Goal: Transaction & Acquisition: Book appointment/travel/reservation

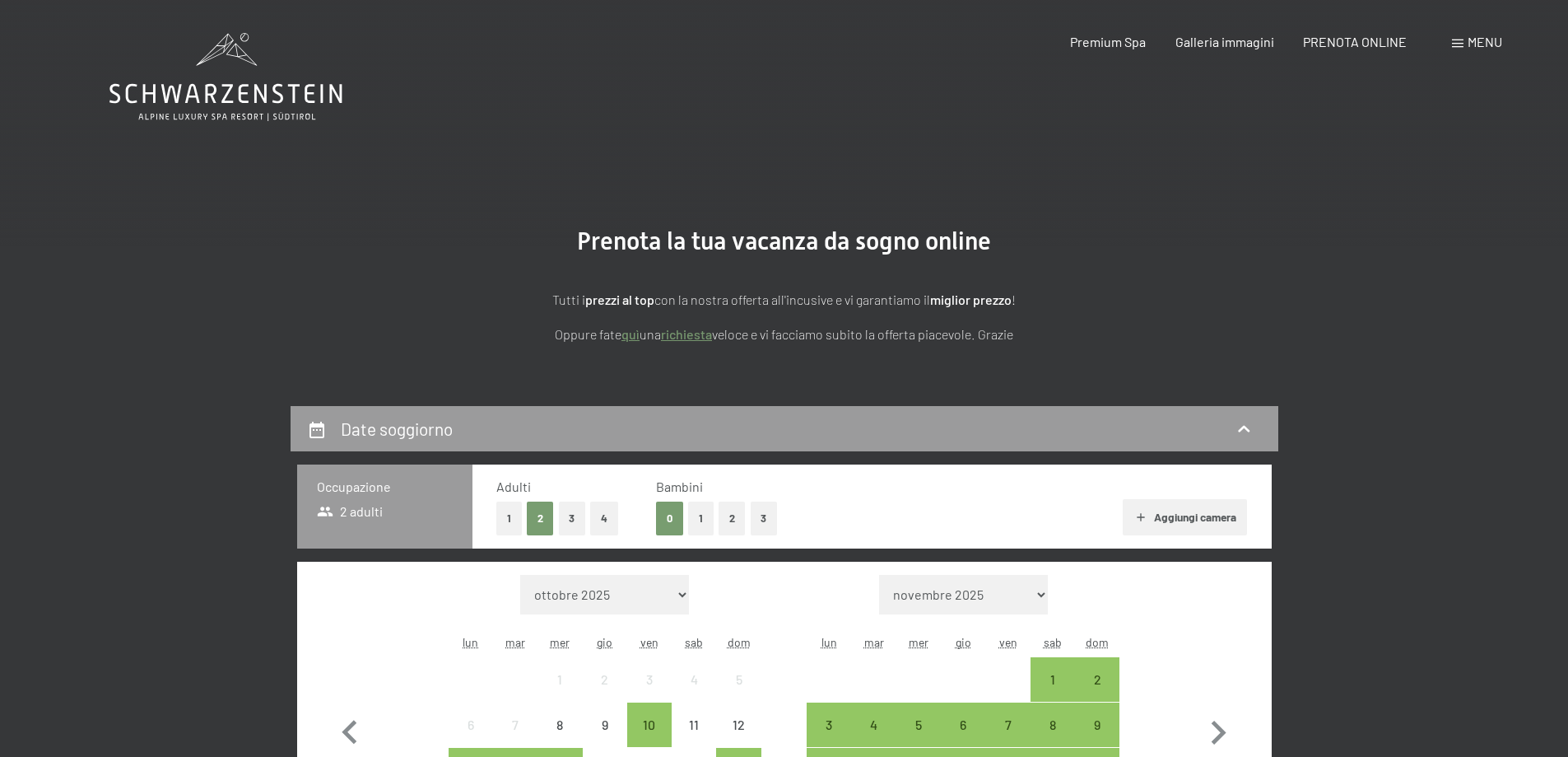
click at [1468, 40] on span "Menu" at bounding box center [1486, 42] width 35 height 16
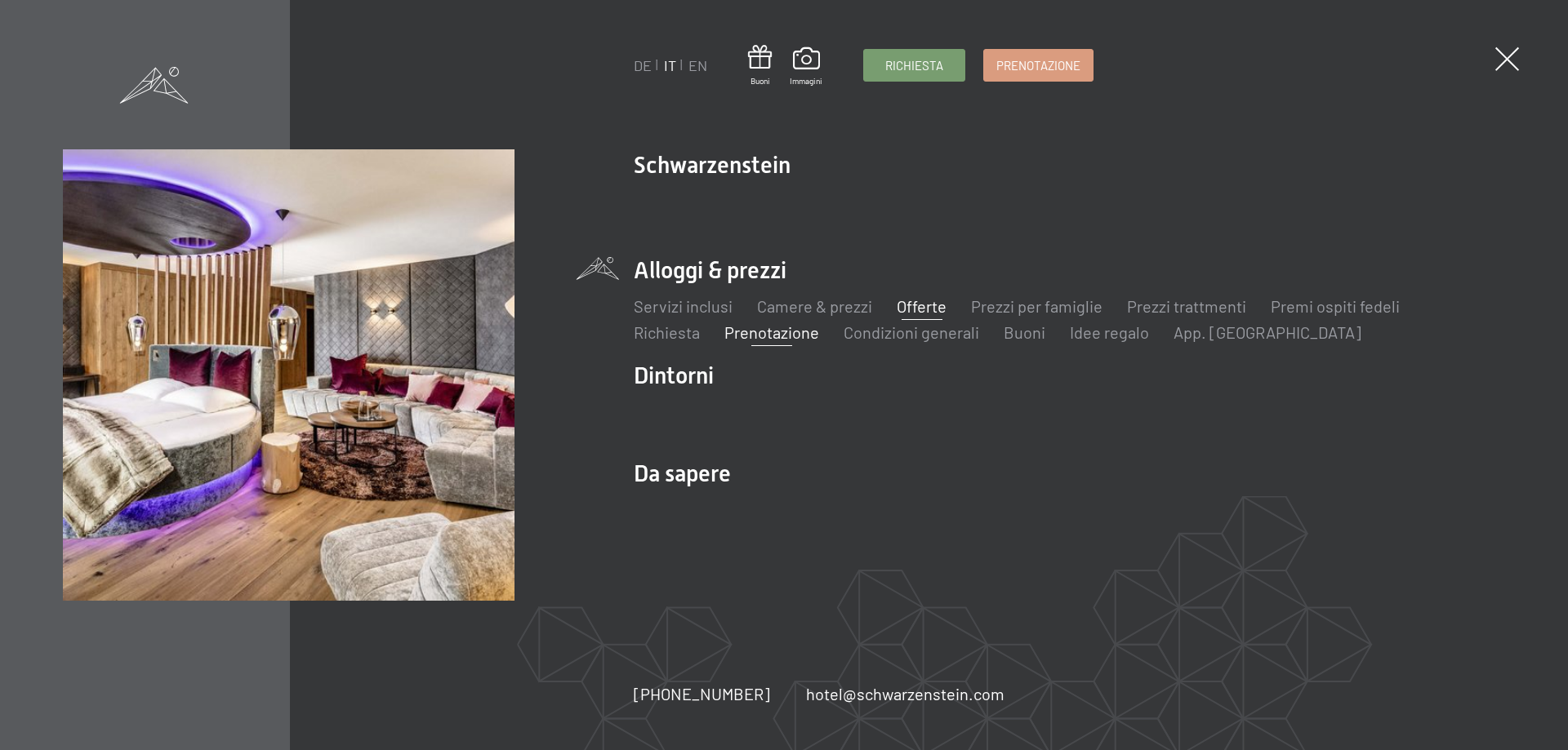
click at [903, 304] on link "Offerte" at bounding box center [922, 305] width 50 height 20
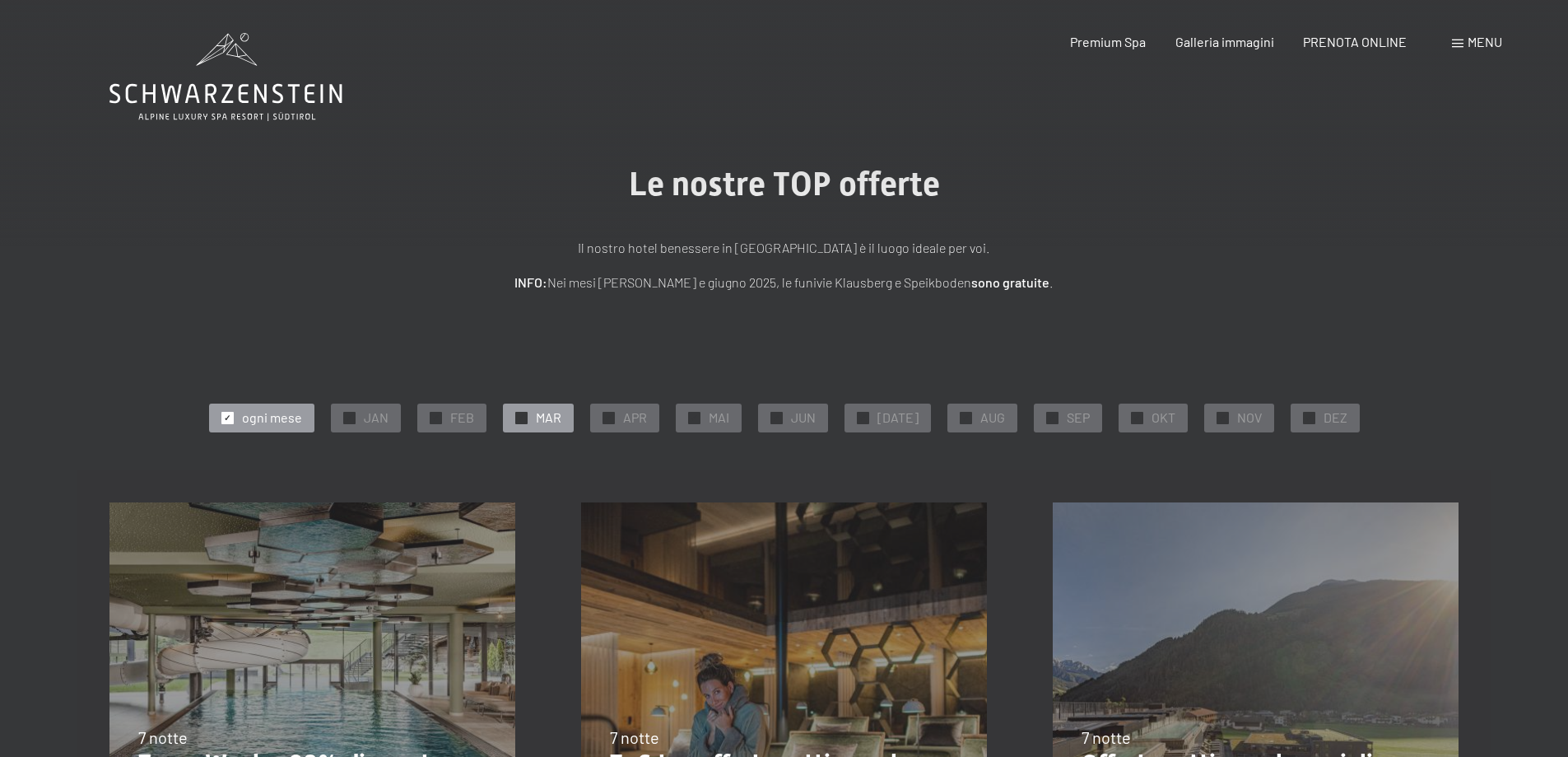
click at [554, 421] on span "MAR" at bounding box center [548, 418] width 25 height 18
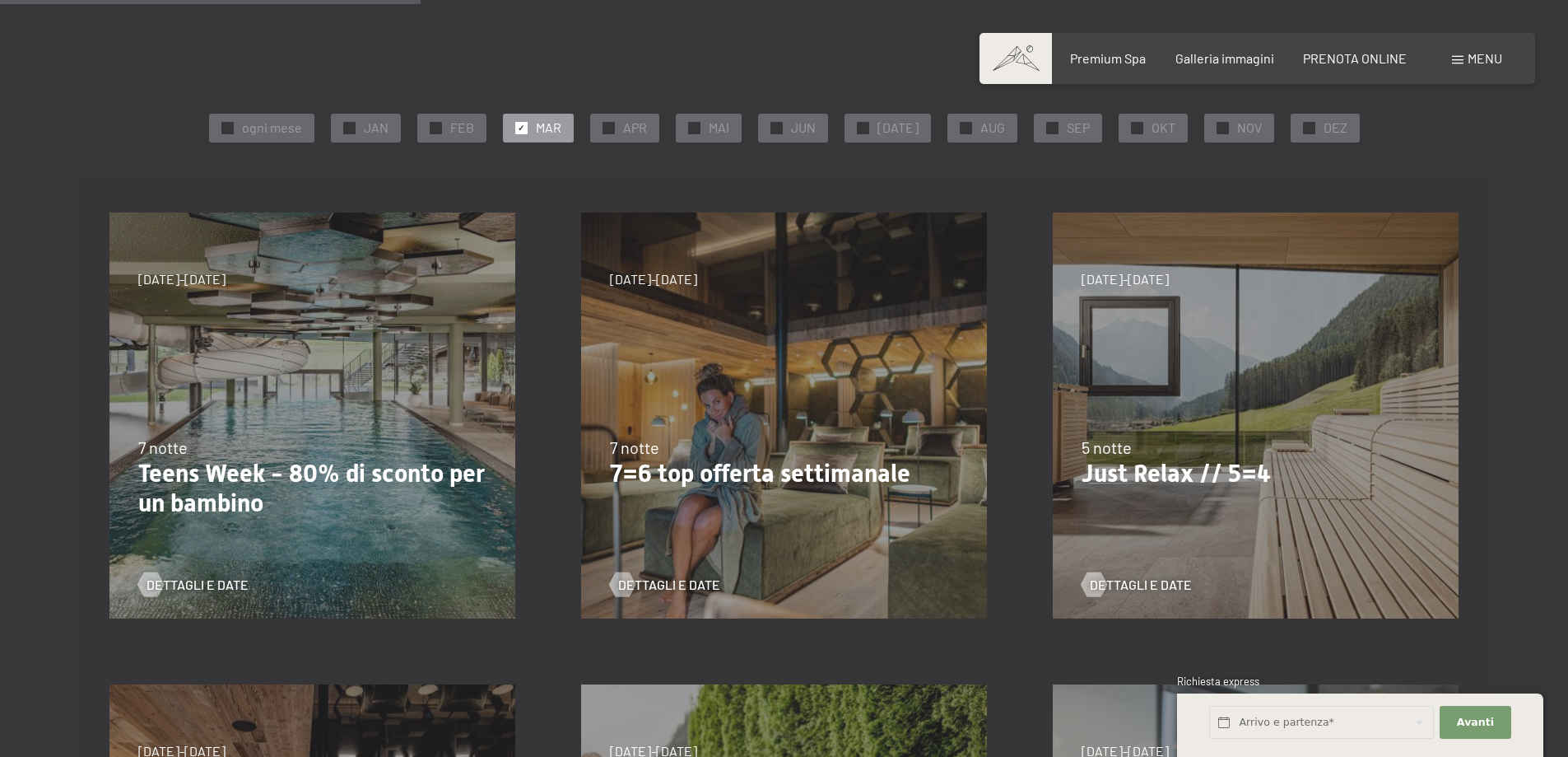
scroll to position [247, 0]
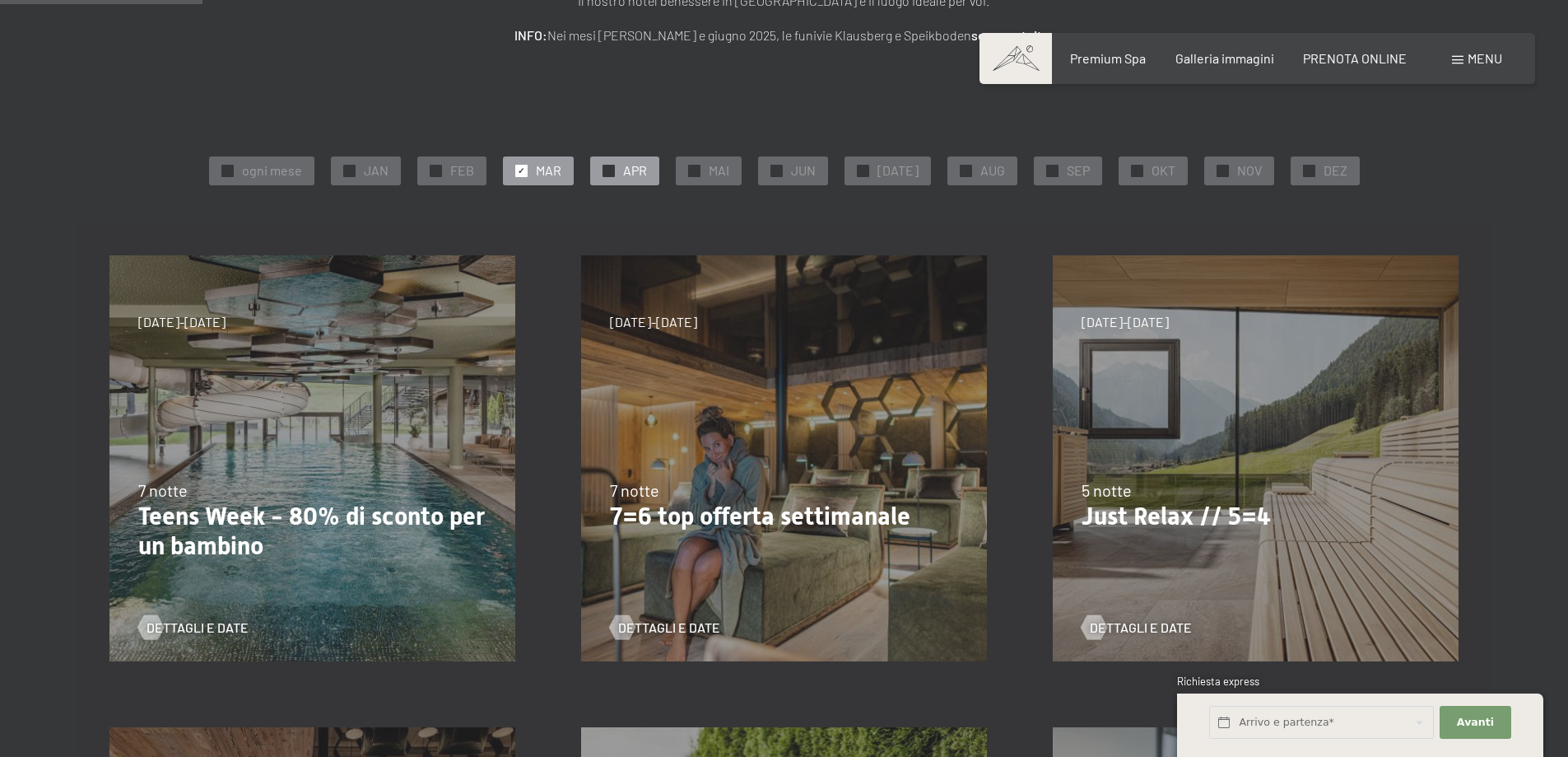
click at [639, 174] on span "APR" at bounding box center [635, 170] width 24 height 18
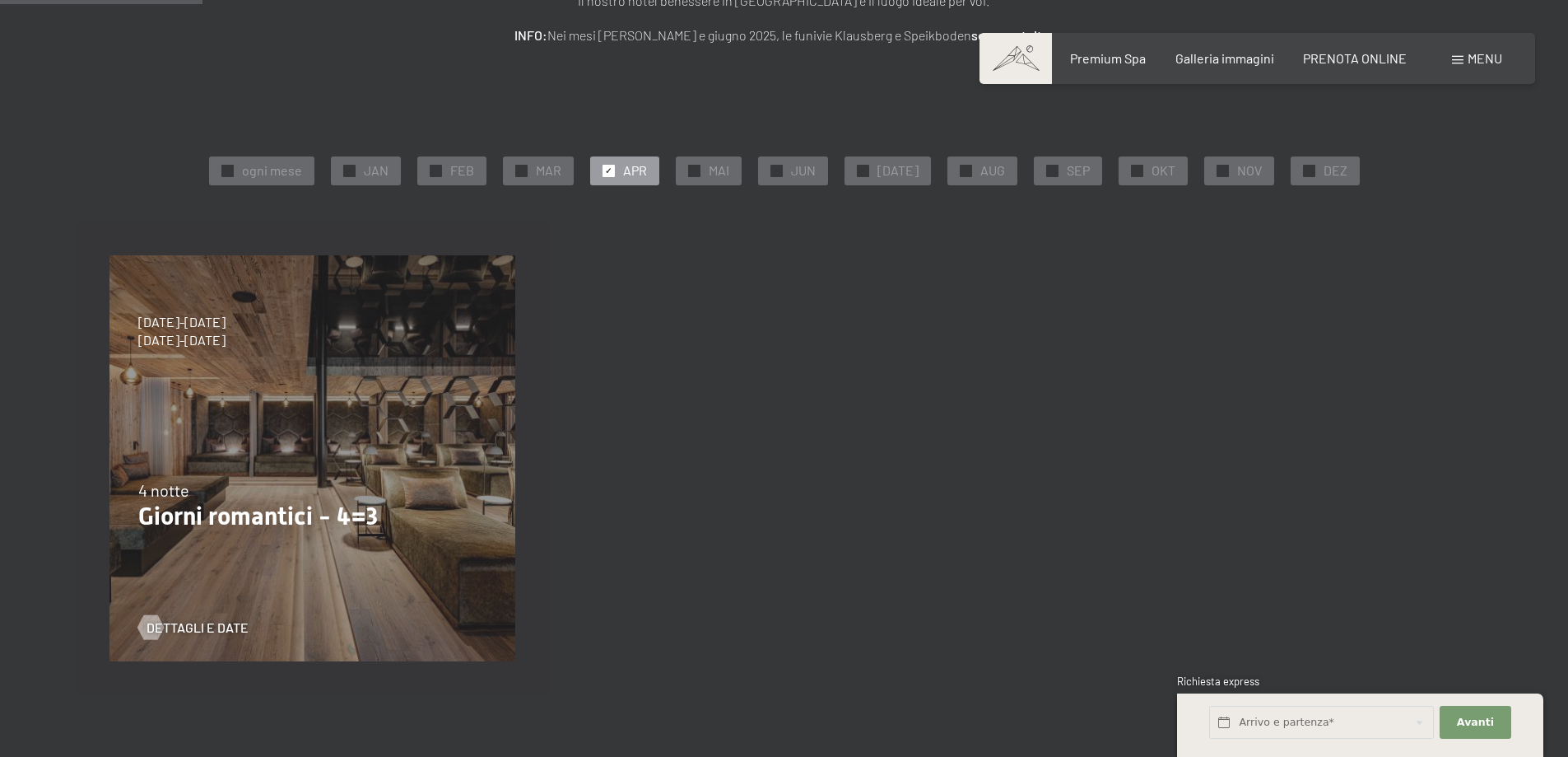
click at [218, 435] on div "9/11/2025-5/12/2025 8/12/2025-19/12/2025 11/1/2026-23/1/2026 8/3/2026-27/3/2026…" at bounding box center [312, 458] width 472 height 472
click at [190, 628] on span "Dettagli e Date" at bounding box center [214, 628] width 102 height 18
click at [716, 168] on span "MAI" at bounding box center [719, 170] width 21 height 18
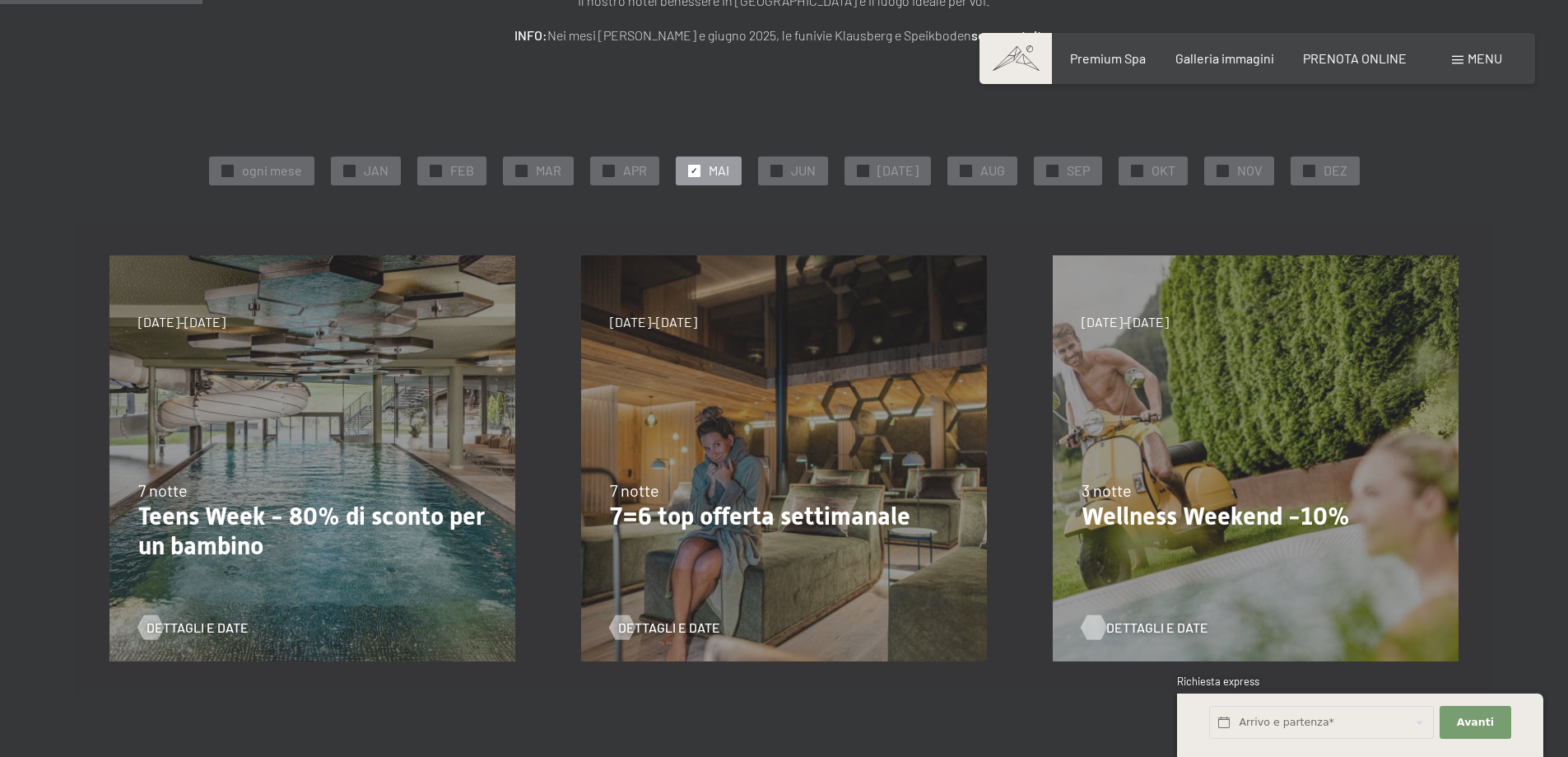
click at [1117, 621] on span "Dettagli e Date" at bounding box center [1158, 628] width 102 height 18
click at [816, 171] on span "JUN" at bounding box center [804, 170] width 24 height 18
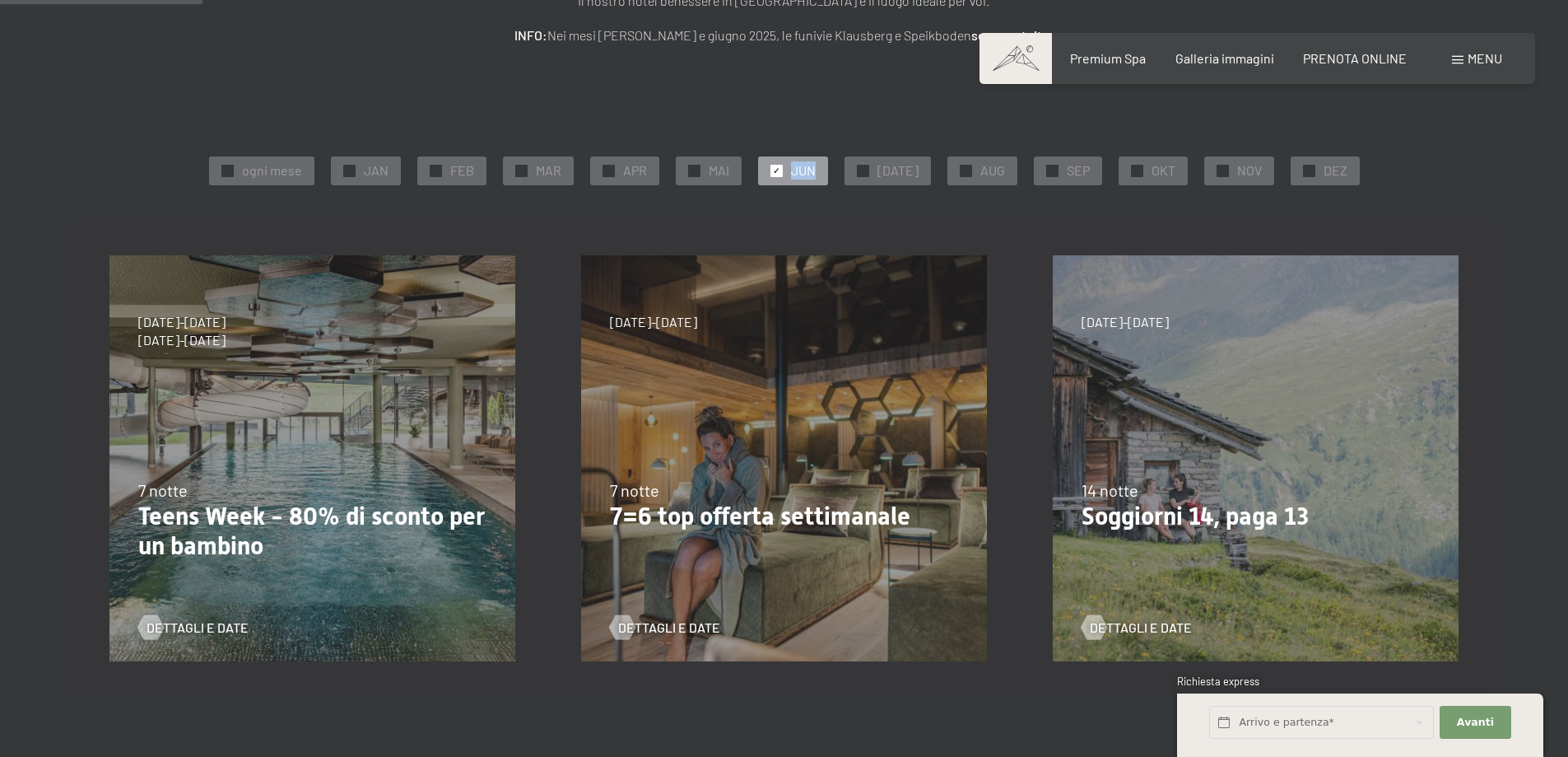
click at [816, 171] on span "JUN" at bounding box center [804, 170] width 24 height 18
click at [691, 620] on span "Dettagli e Date" at bounding box center [686, 628] width 102 height 18
click at [465, 172] on span "FEB" at bounding box center [463, 170] width 24 height 18
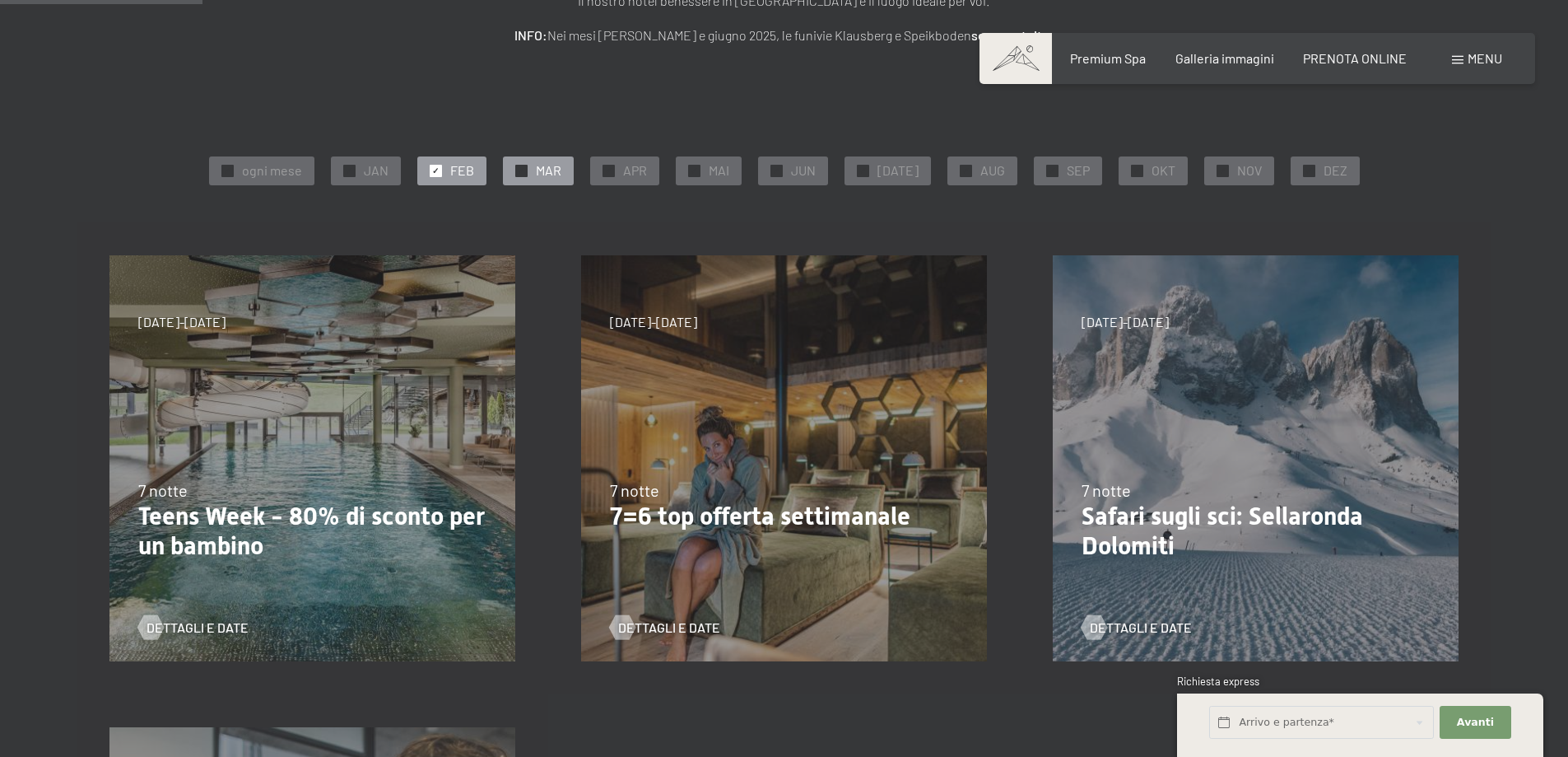
click at [549, 168] on span "MAR" at bounding box center [548, 170] width 25 height 18
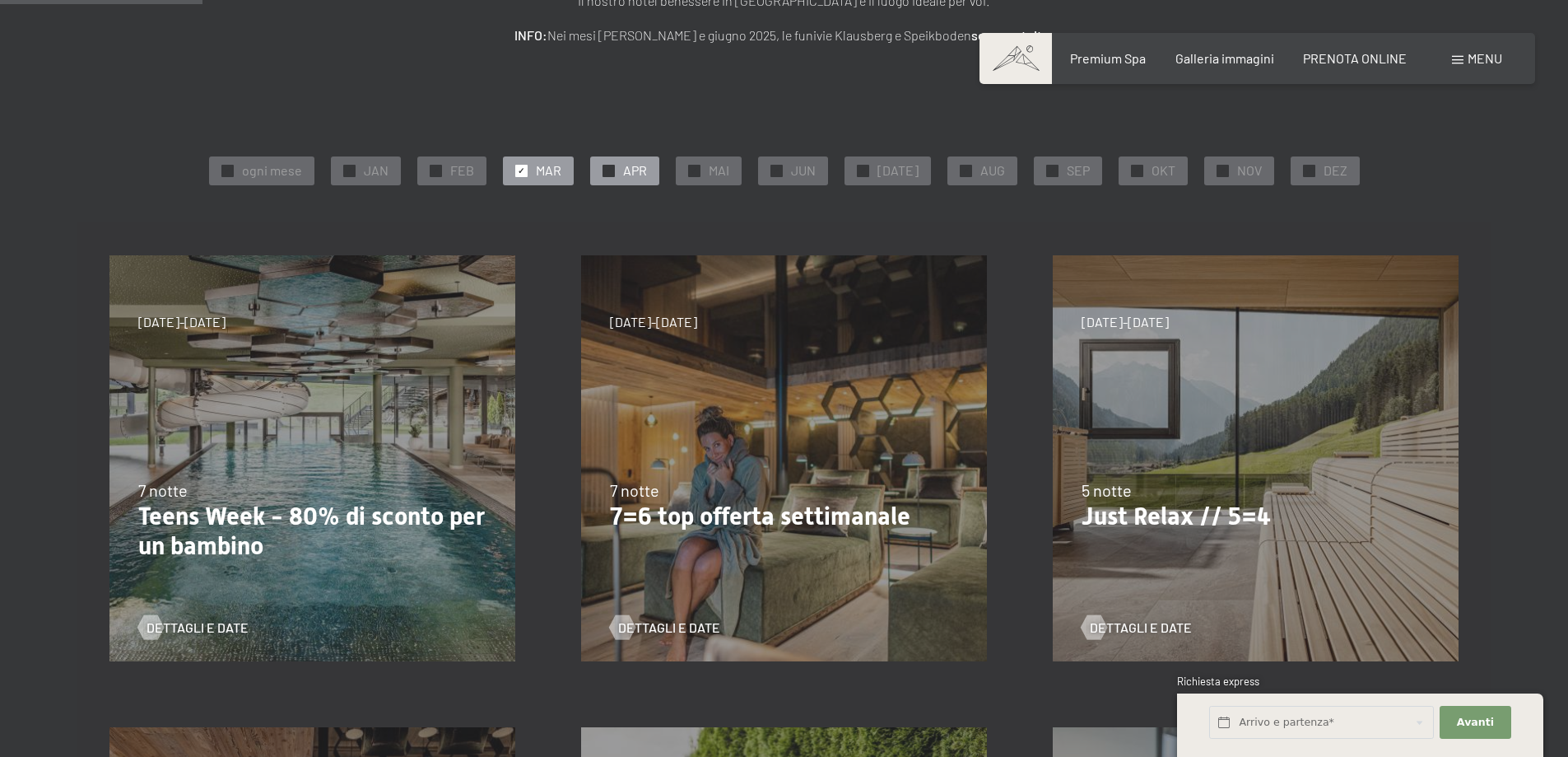
click at [646, 168] on span "APR" at bounding box center [635, 170] width 24 height 18
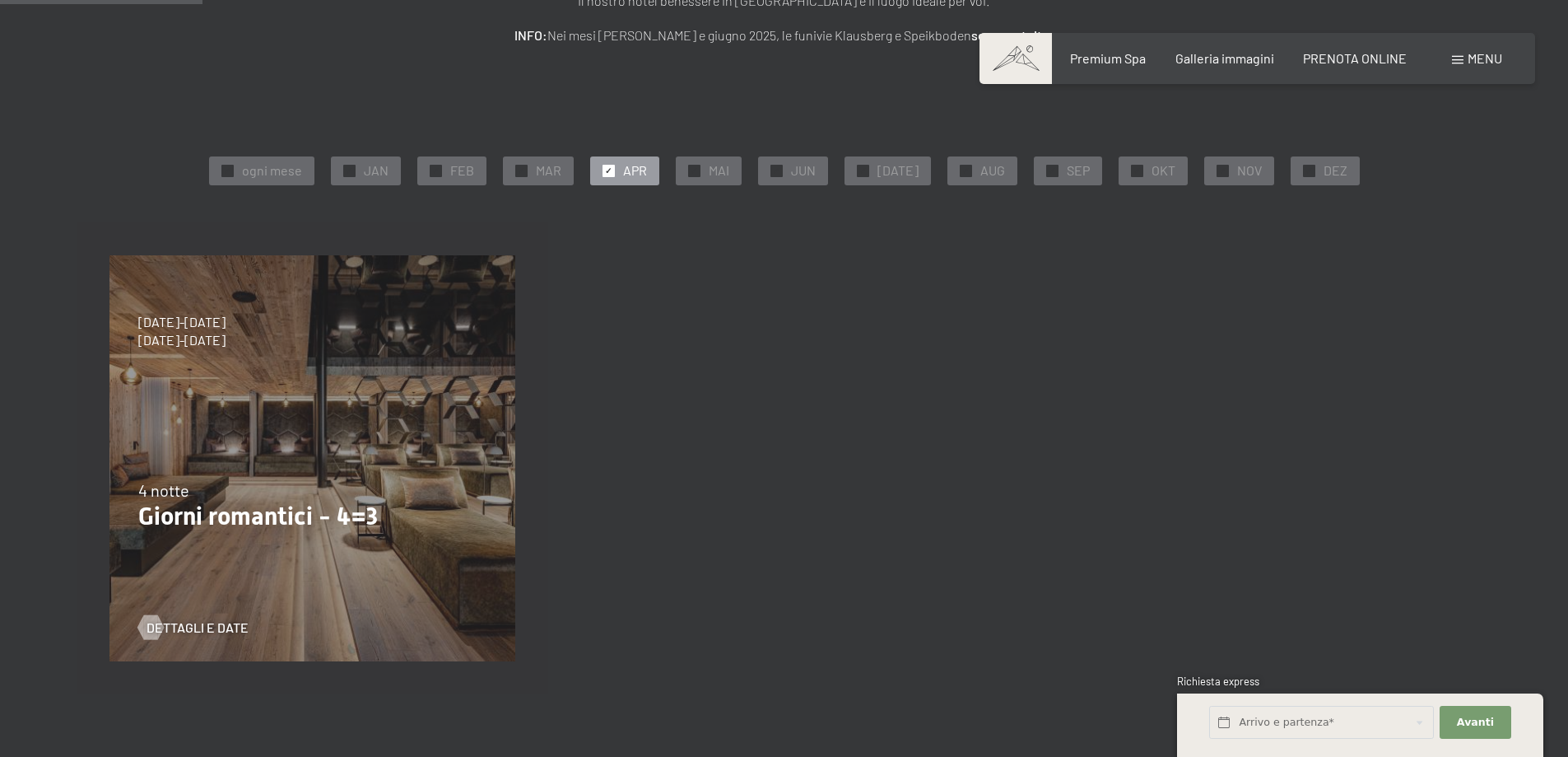
drag, startPoint x: 646, startPoint y: 168, endPoint x: 625, endPoint y: 267, distance: 101.2
click at [625, 267] on div "27/9/2025-21/12/2025 10/1/2026-18/1/2026 31/1/2026-15/2/2026 7/3/2026-29/3/2026…" at bounding box center [784, 458] width 1416 height 472
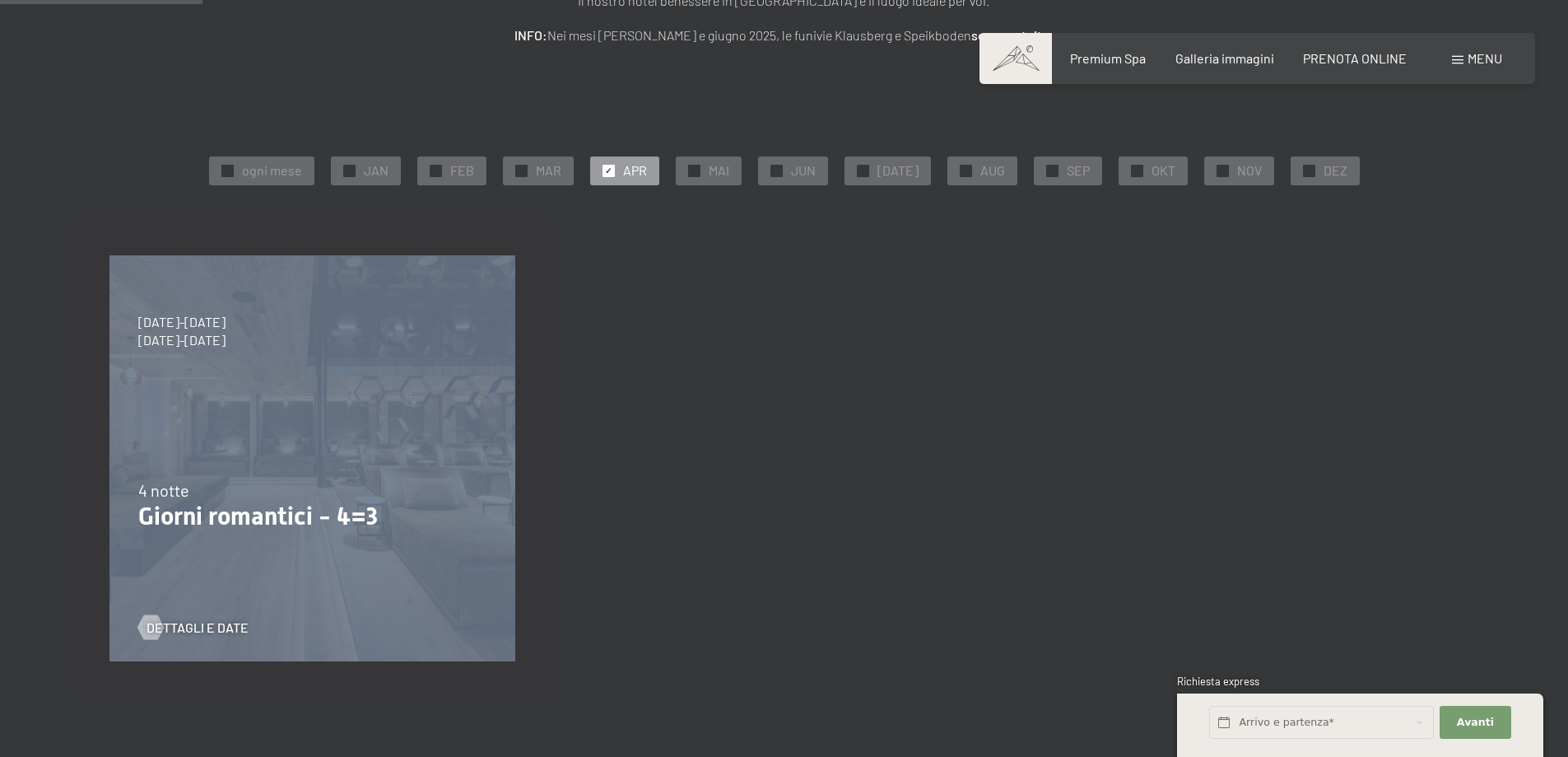
click at [625, 267] on div "27/9/2025-21/12/2025 10/1/2026-18/1/2026 31/1/2026-15/2/2026 7/3/2026-29/3/2026…" at bounding box center [784, 458] width 1416 height 472
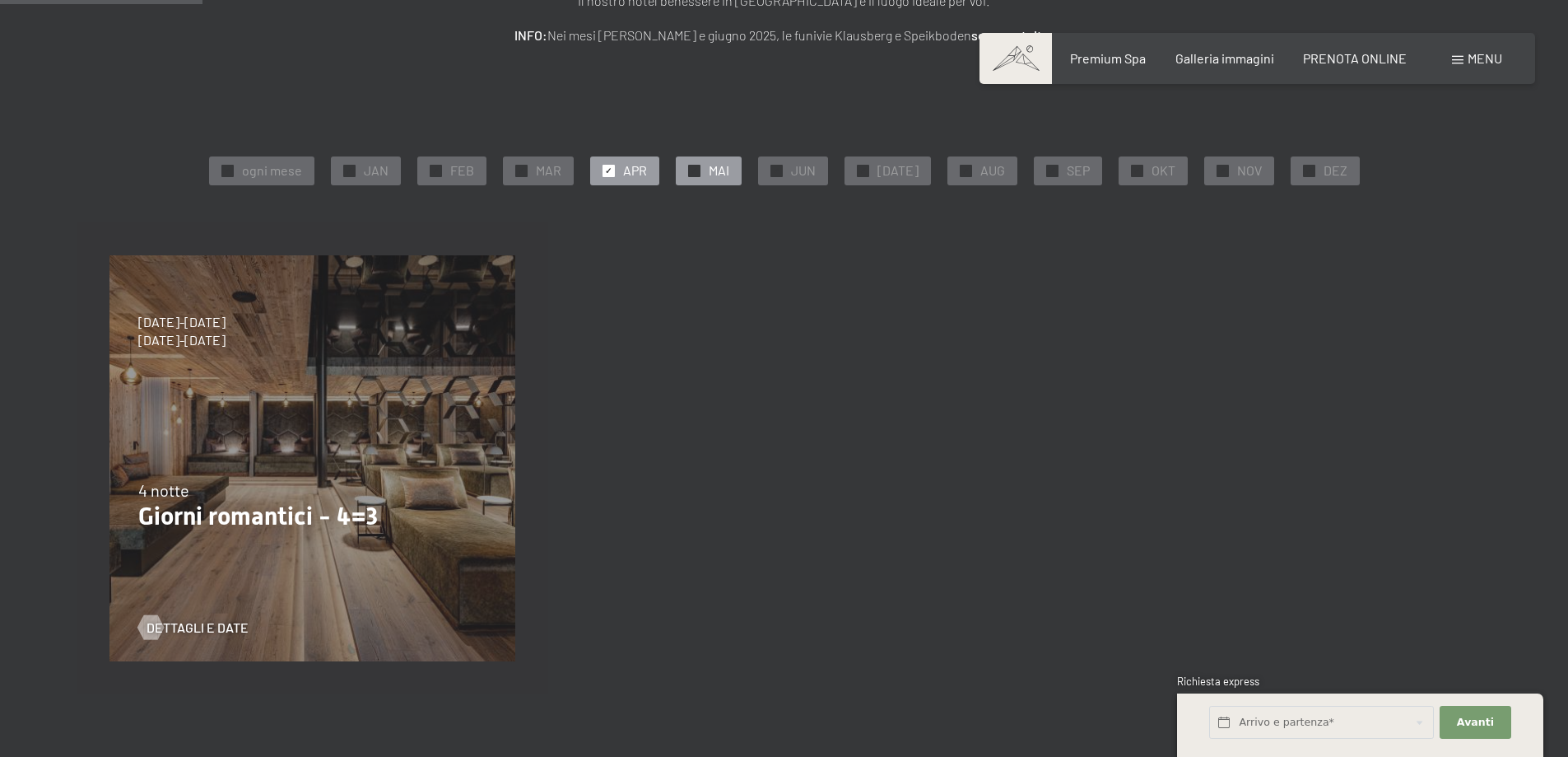
click at [713, 171] on div "✓ MAI" at bounding box center [709, 170] width 66 height 28
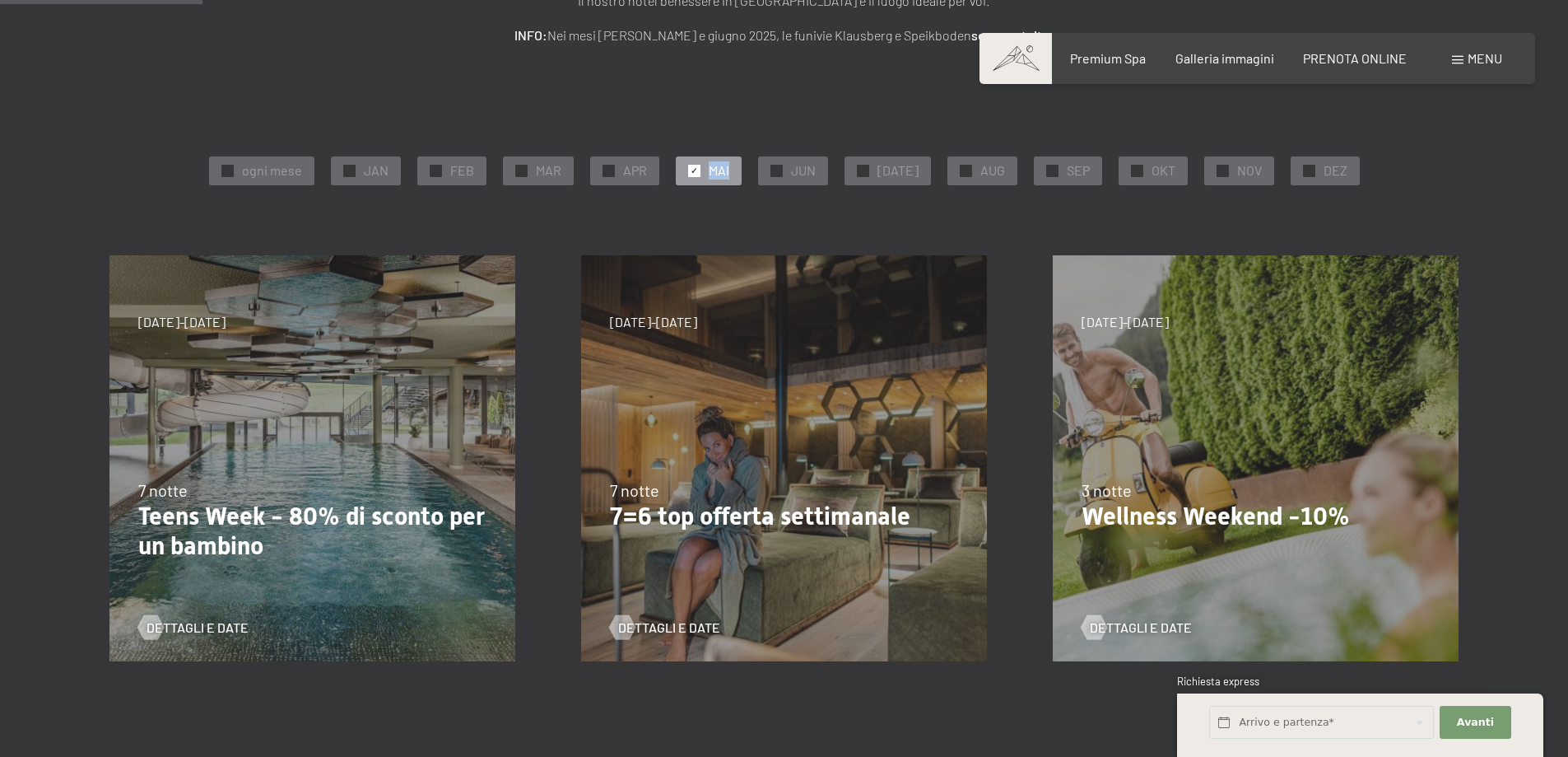
click at [713, 171] on div "✓ MAI" at bounding box center [709, 170] width 66 height 28
click at [1129, 623] on span "Dettagli e Date" at bounding box center [1158, 628] width 102 height 18
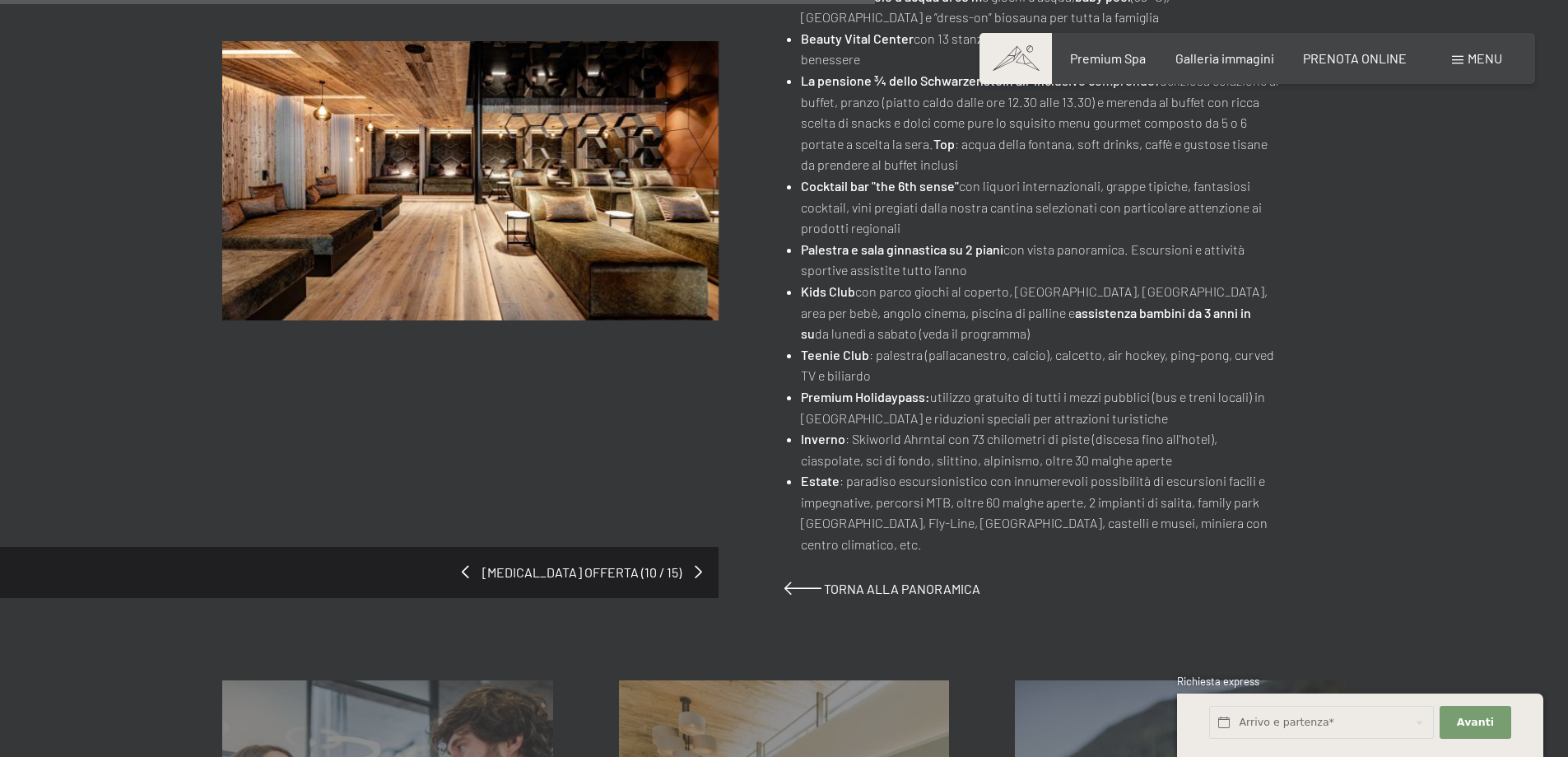
scroll to position [1070, 0]
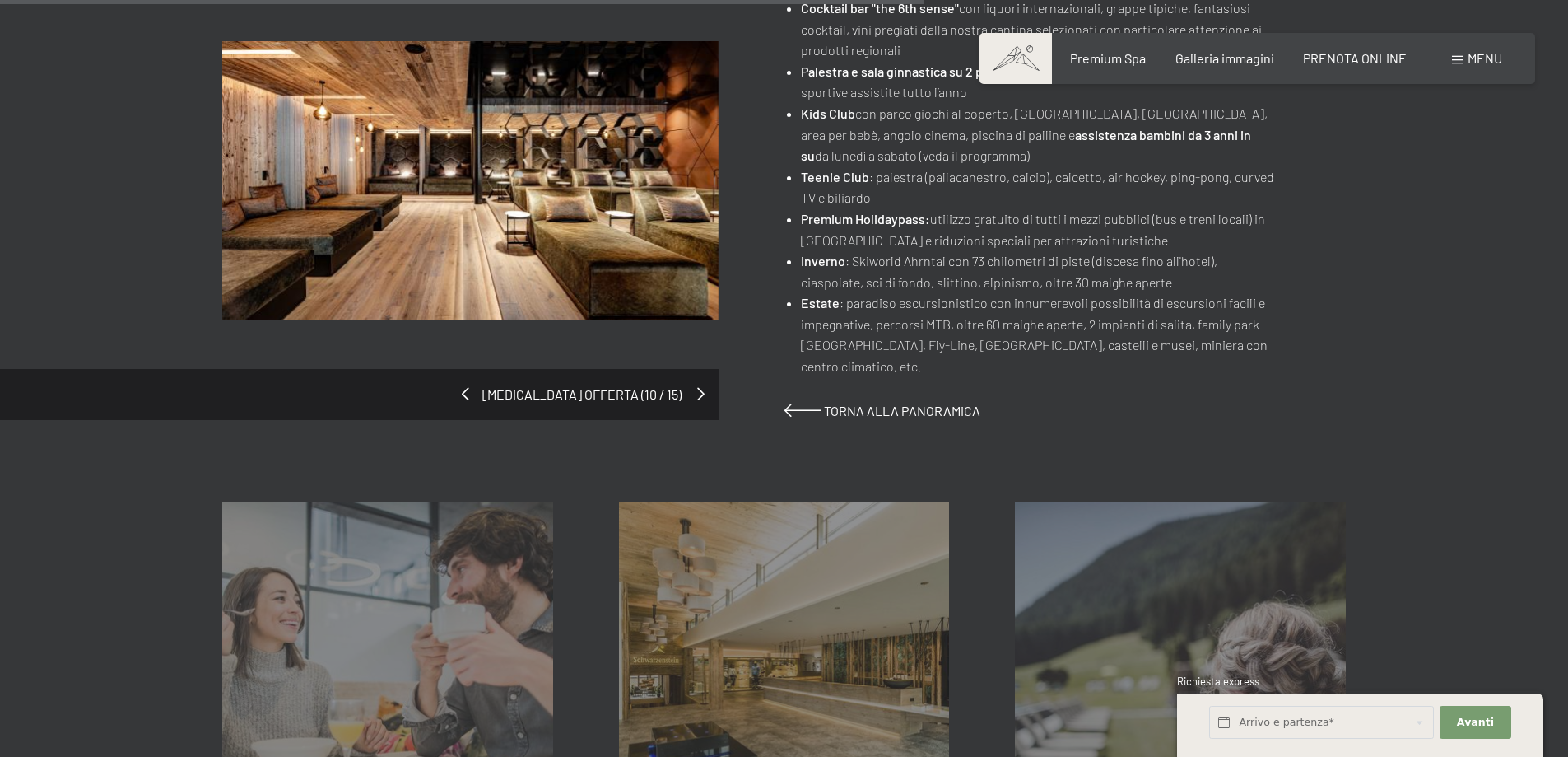
click at [701, 387] on span at bounding box center [701, 393] width 8 height 13
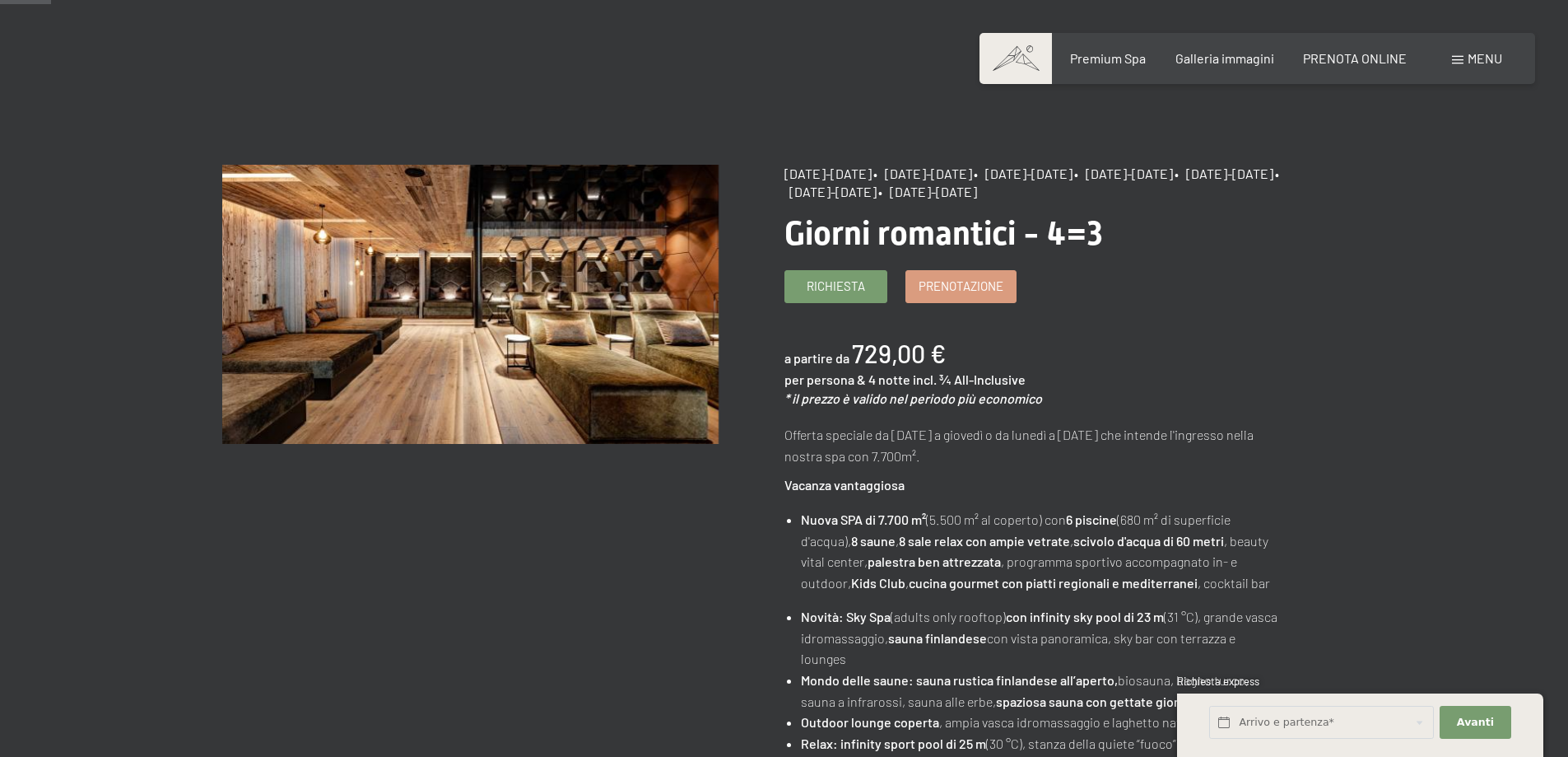
scroll to position [0, 0]
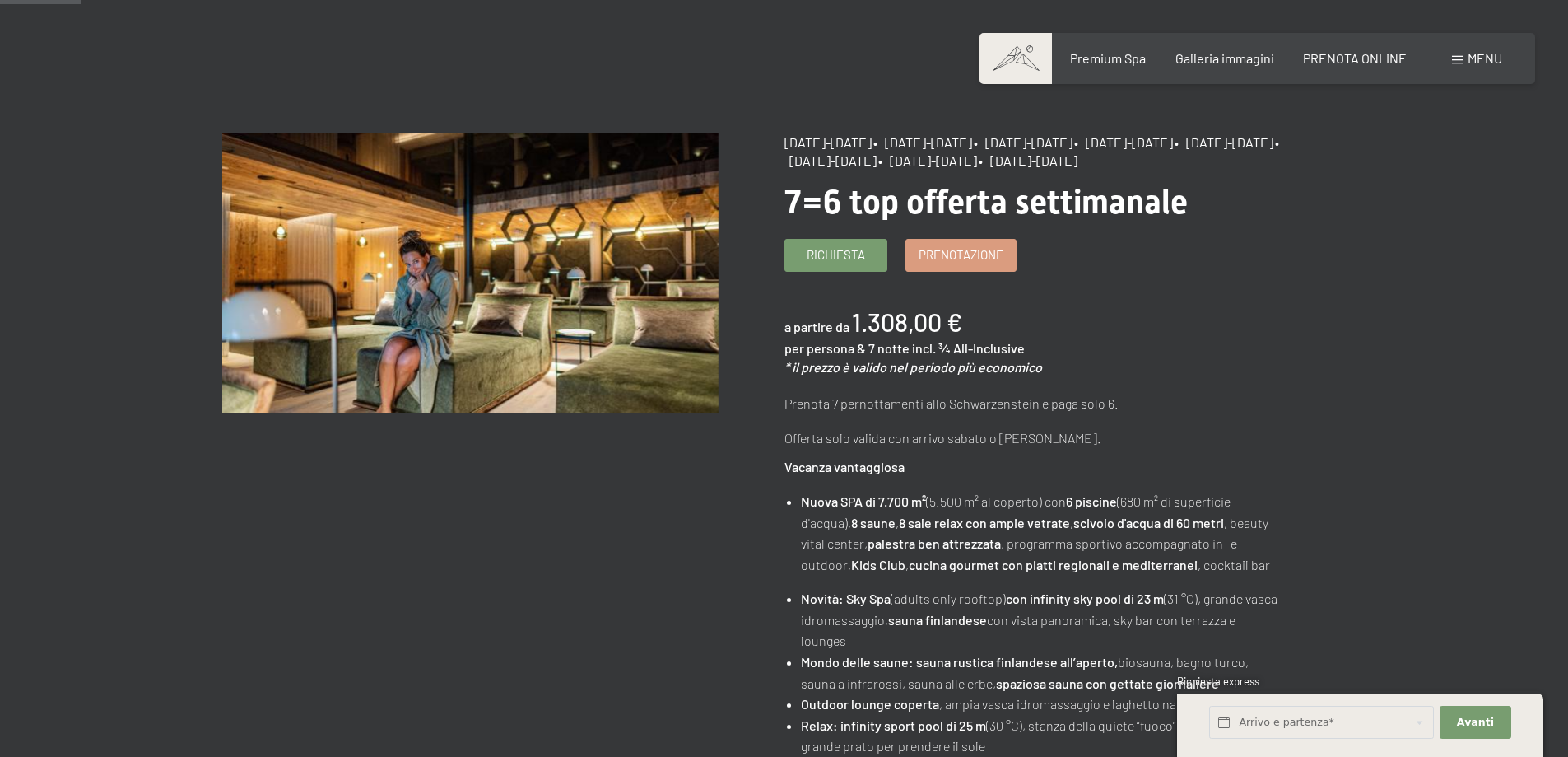
scroll to position [82, 0]
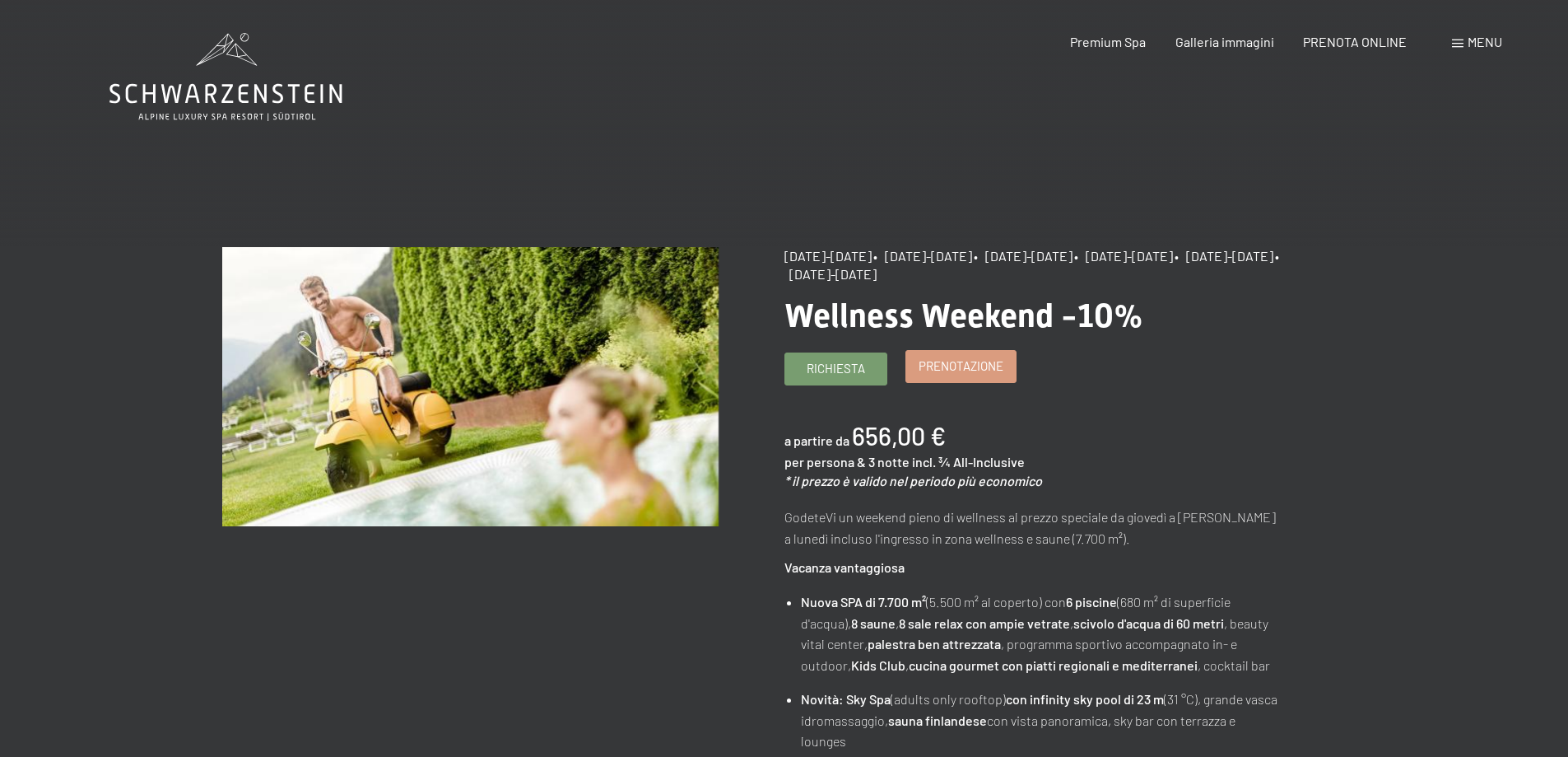
click at [953, 365] on span "Prenotazione" at bounding box center [961, 366] width 85 height 17
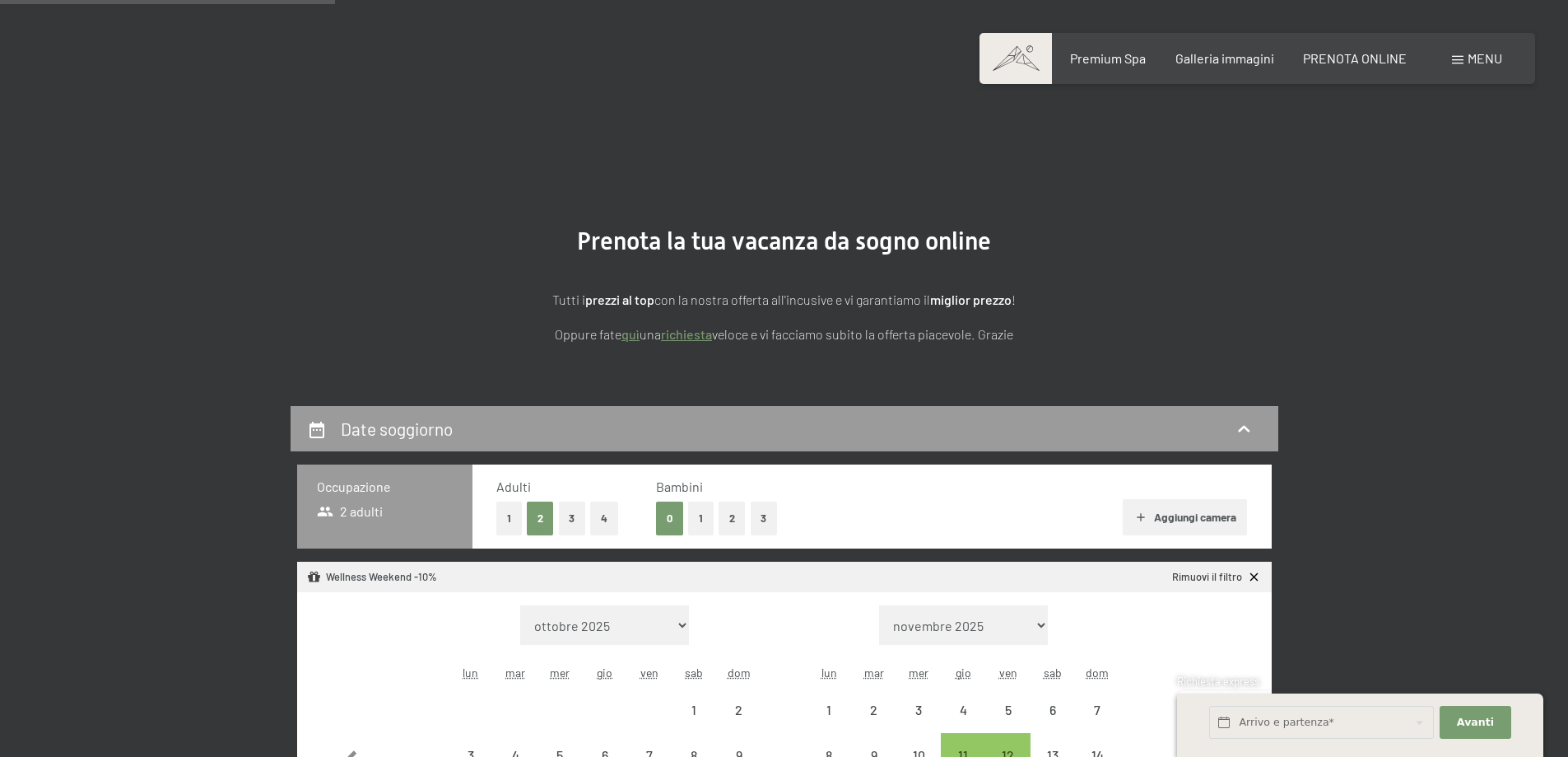
select select "[DATE]"
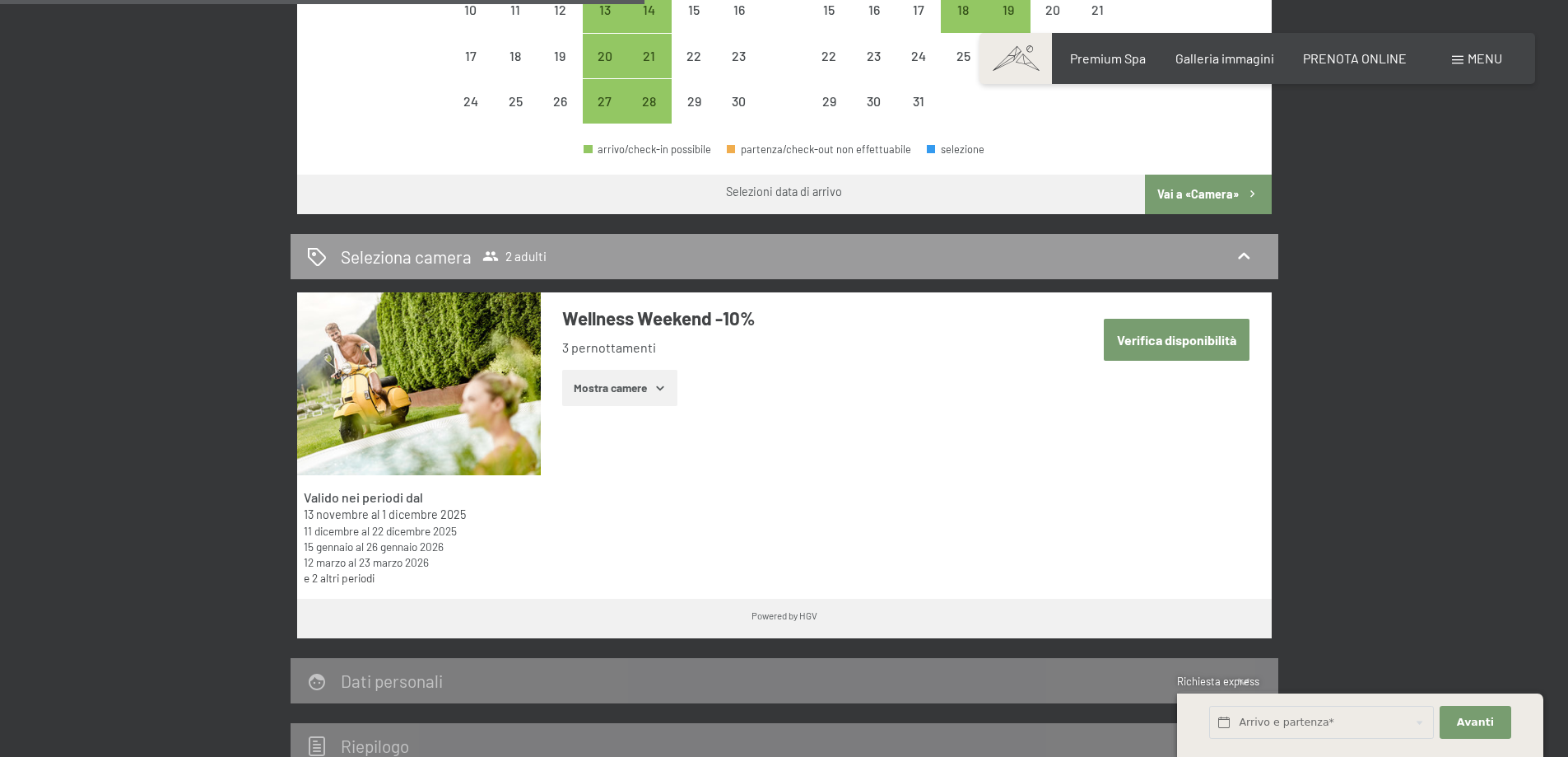
scroll to position [824, 0]
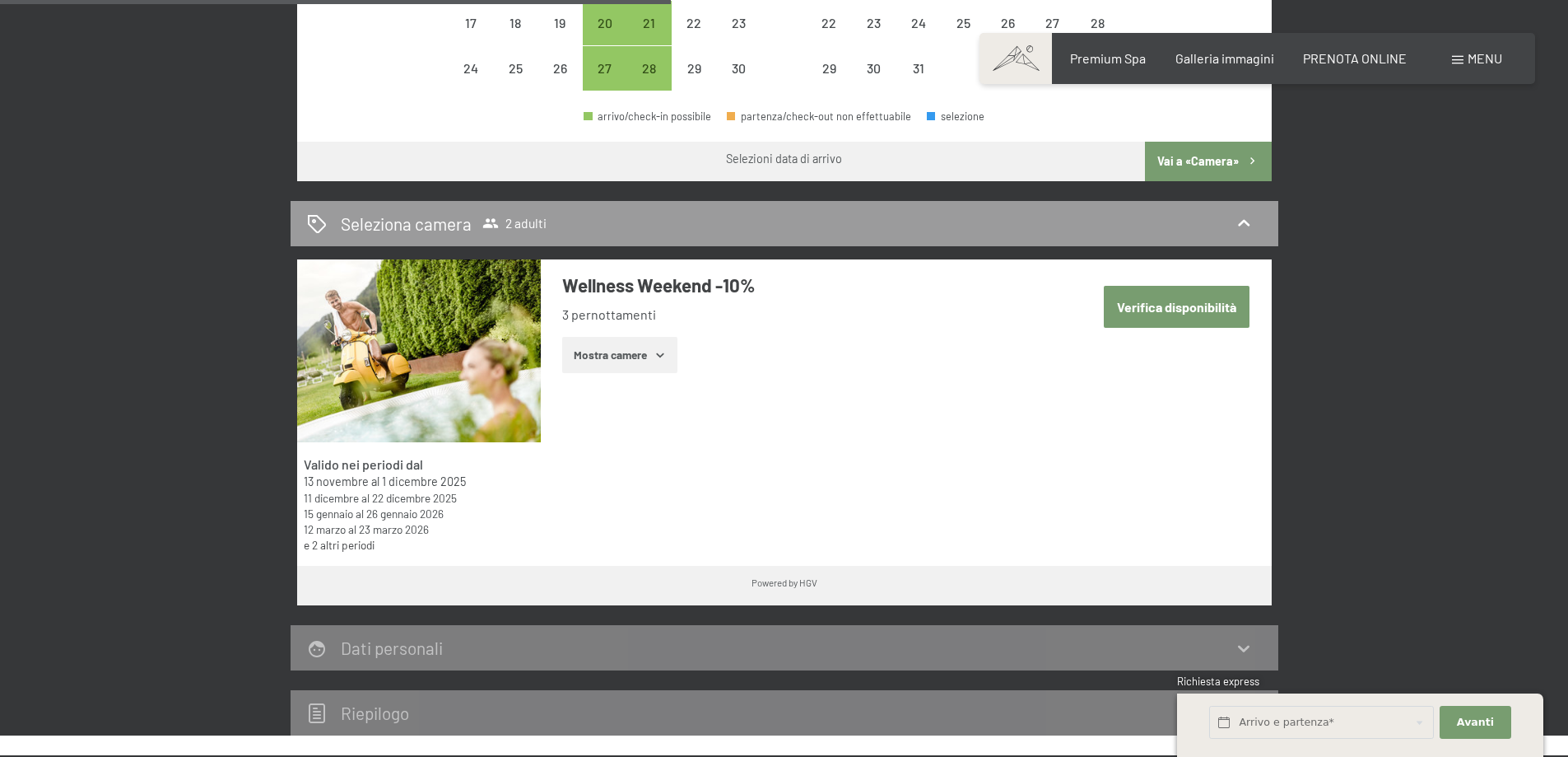
click at [359, 547] on link "e 2 altri periodi" at bounding box center [339, 545] width 71 height 14
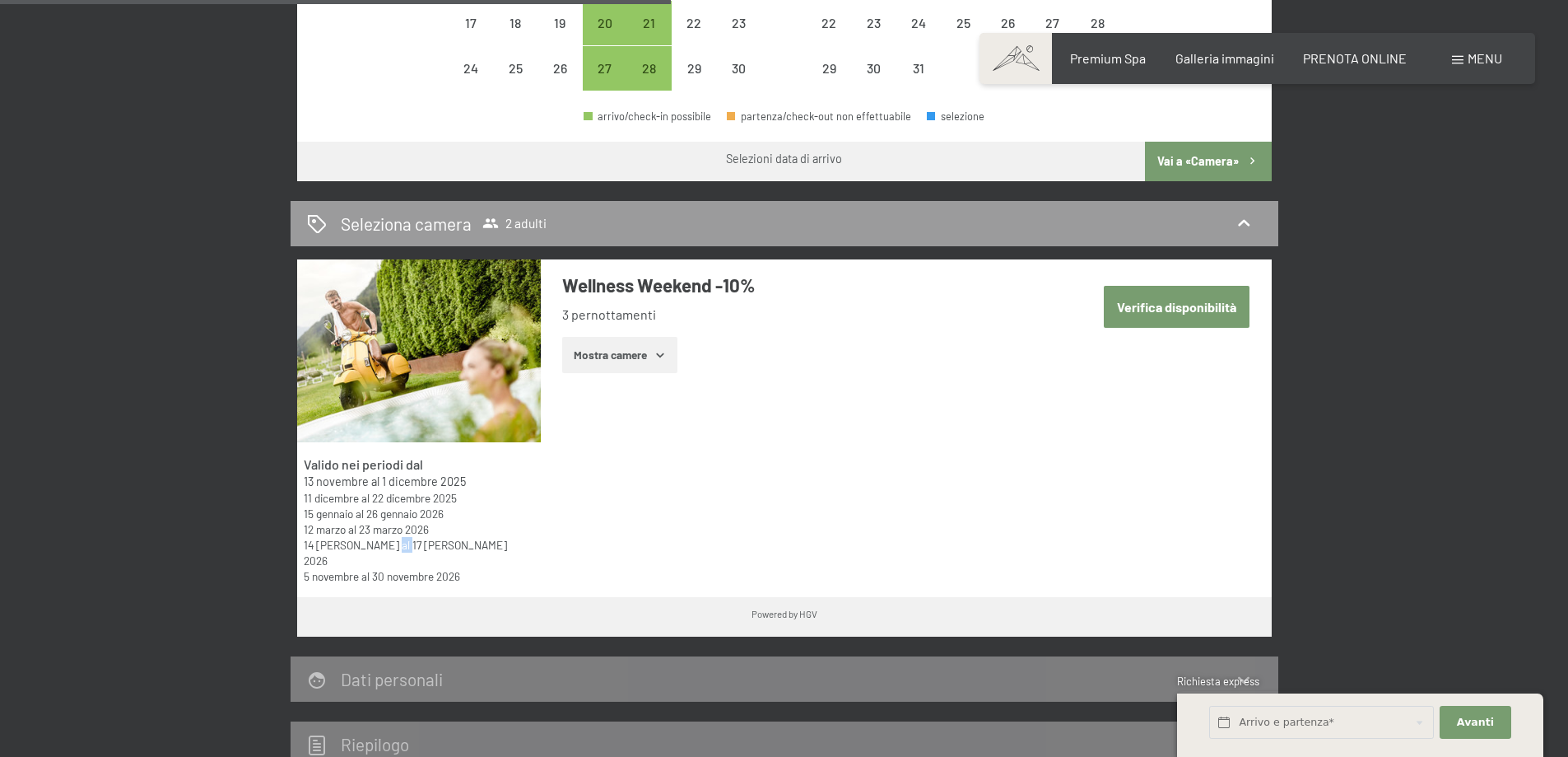
click at [359, 547] on div "14 maggio al 17 maggio 2026" at bounding box center [418, 553] width 229 height 31
click at [497, 569] on div "5 novembre al 30 novembre 2026" at bounding box center [418, 576] width 229 height 16
click at [447, 226] on h2 "Seleziona camera" at bounding box center [406, 224] width 131 height 24
select select "2025-11-01"
select select "2025-12-01"
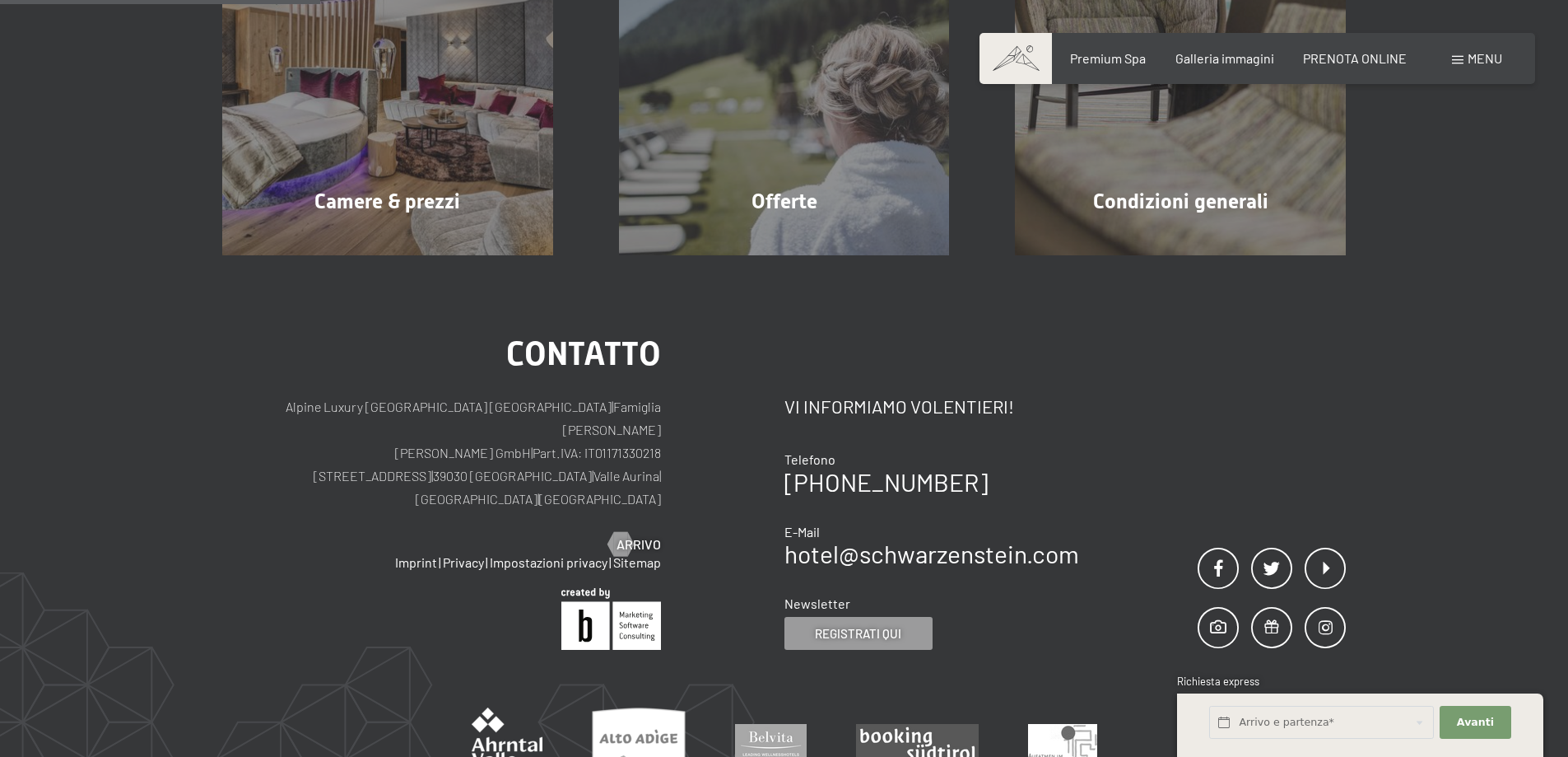
scroll to position [406, 0]
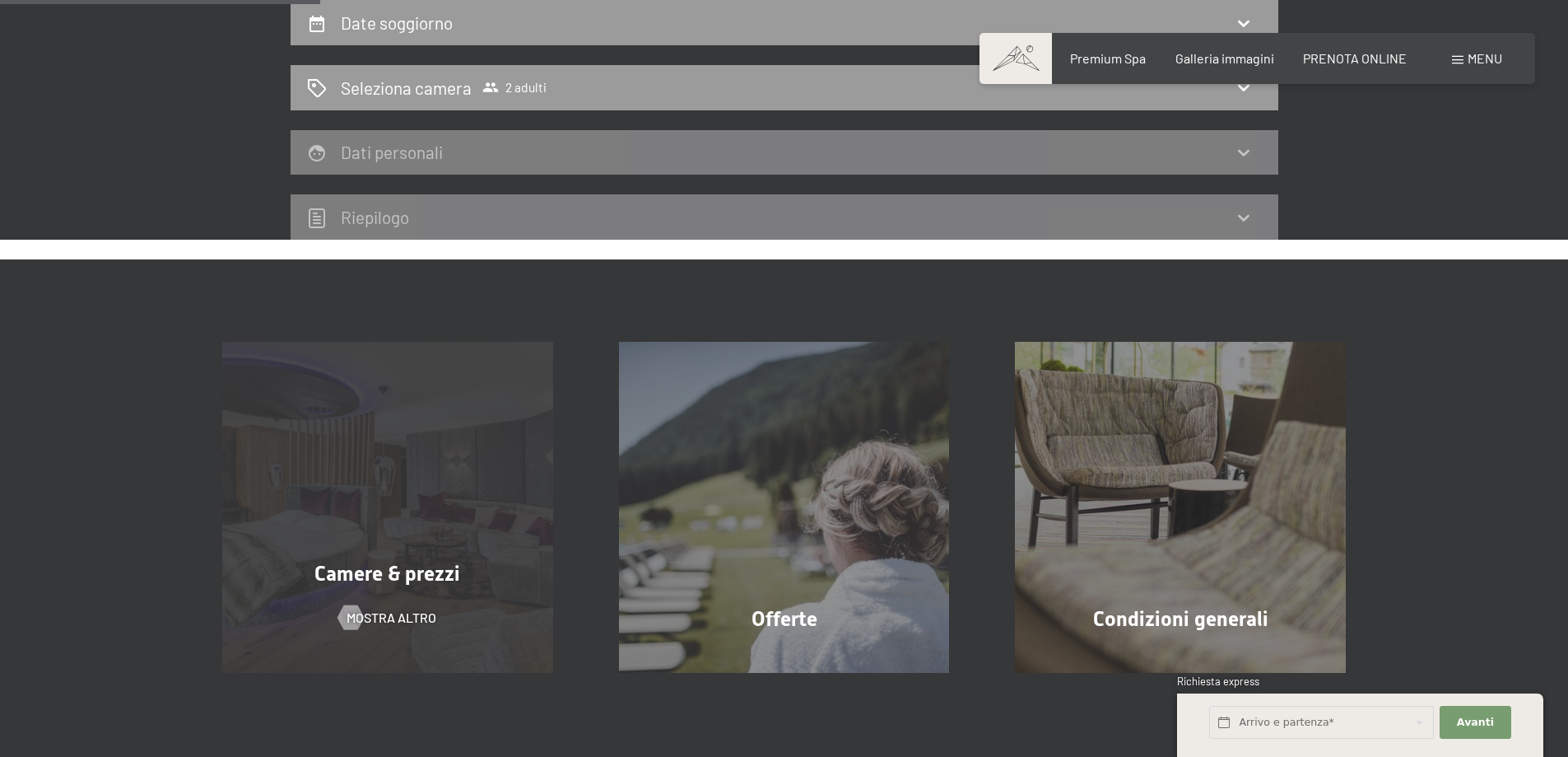
click at [340, 550] on div "Camere & prezzi mostra altro" at bounding box center [387, 507] width 397 height 331
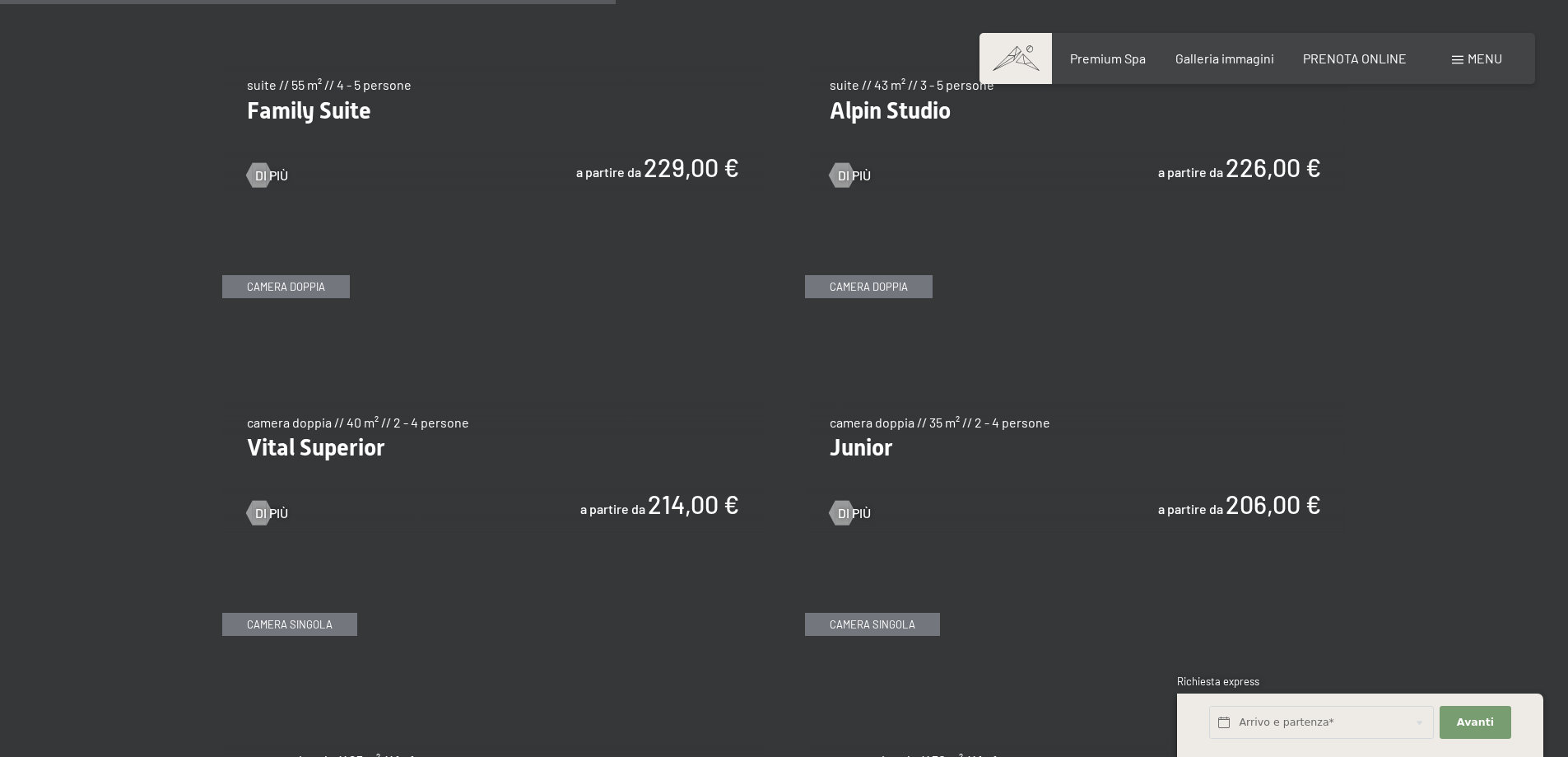
scroll to position [2224, 0]
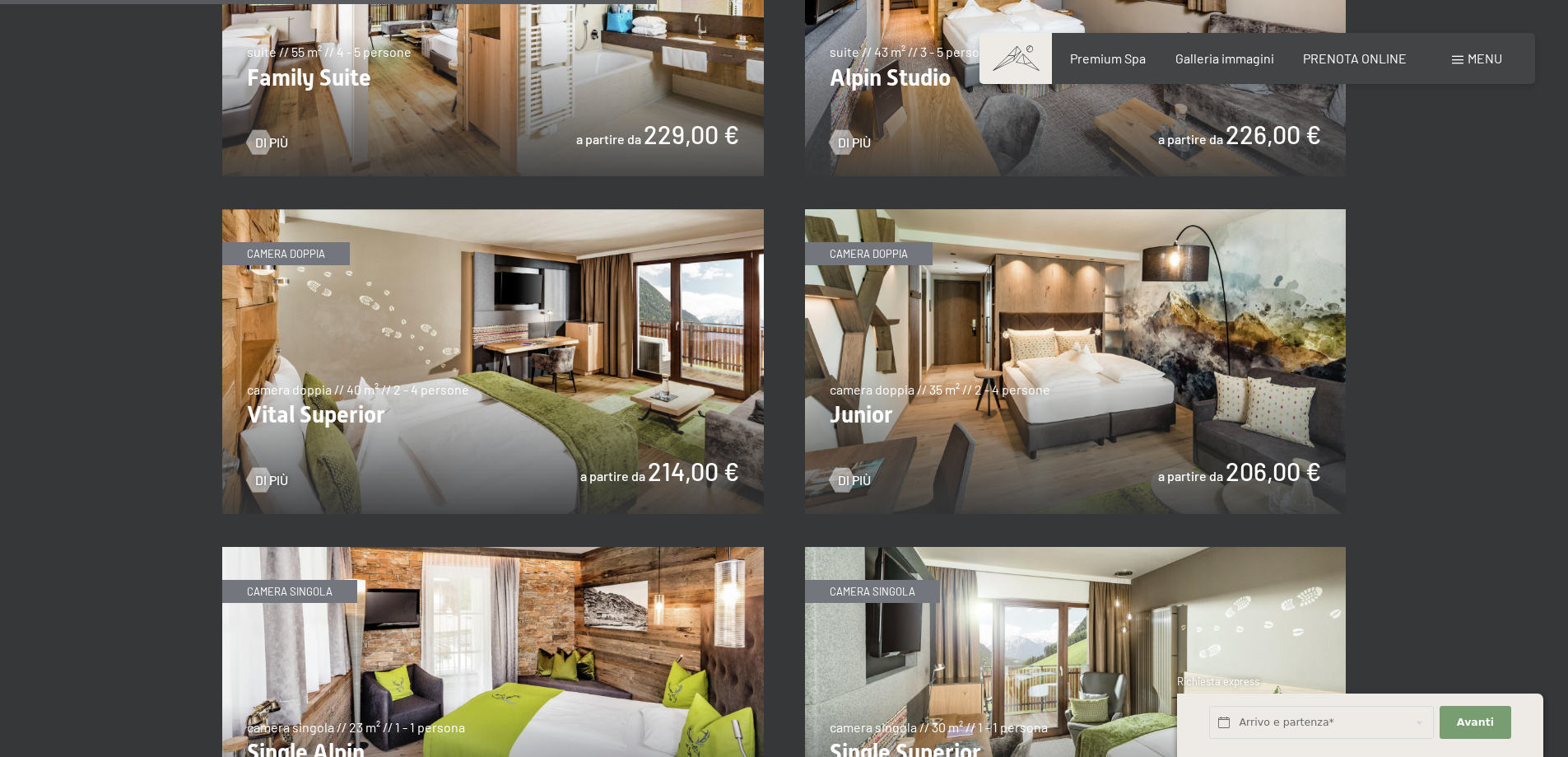
click at [878, 399] on img at bounding box center [1076, 361] width 541 height 305
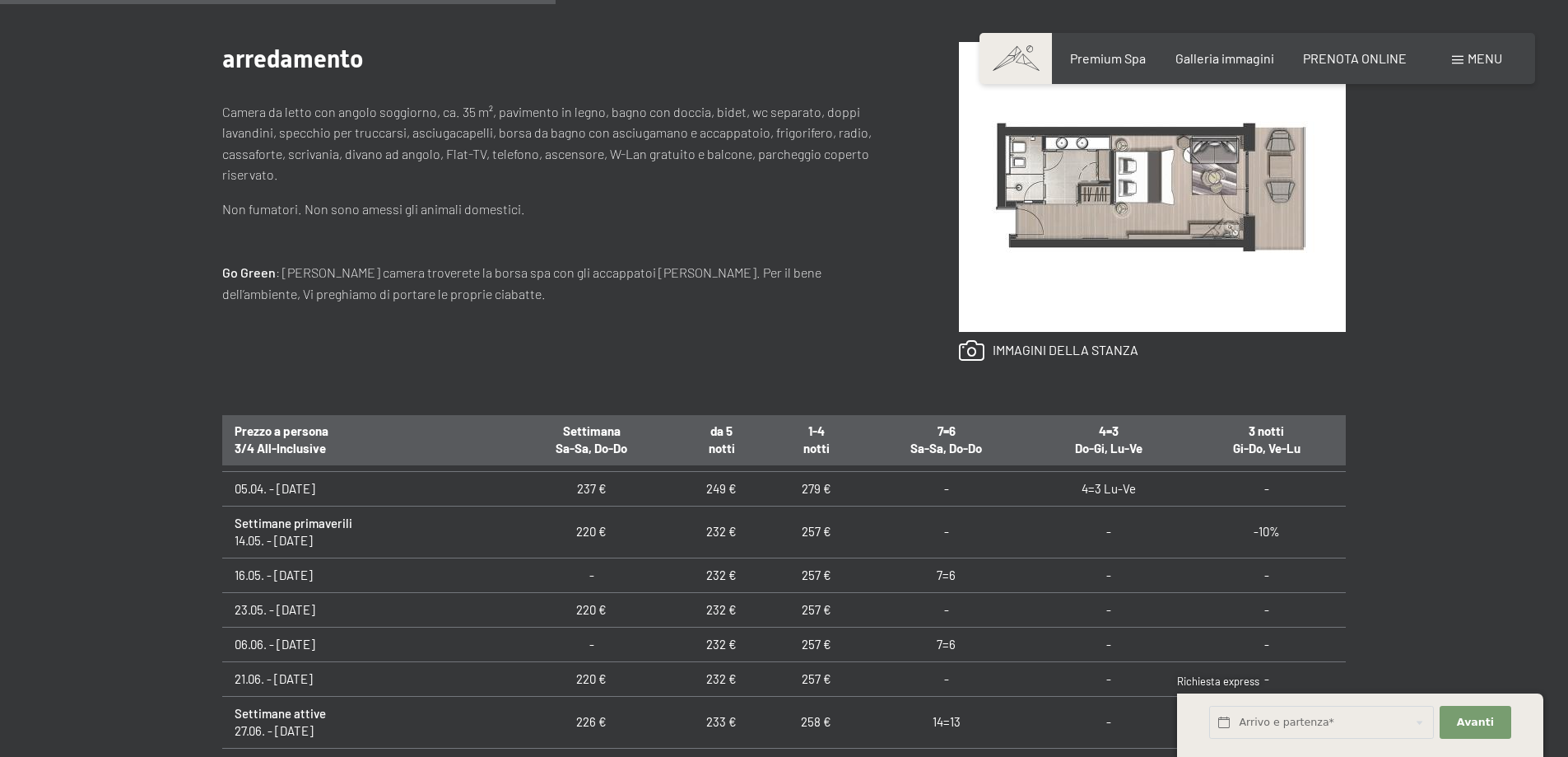
scroll to position [835, 0]
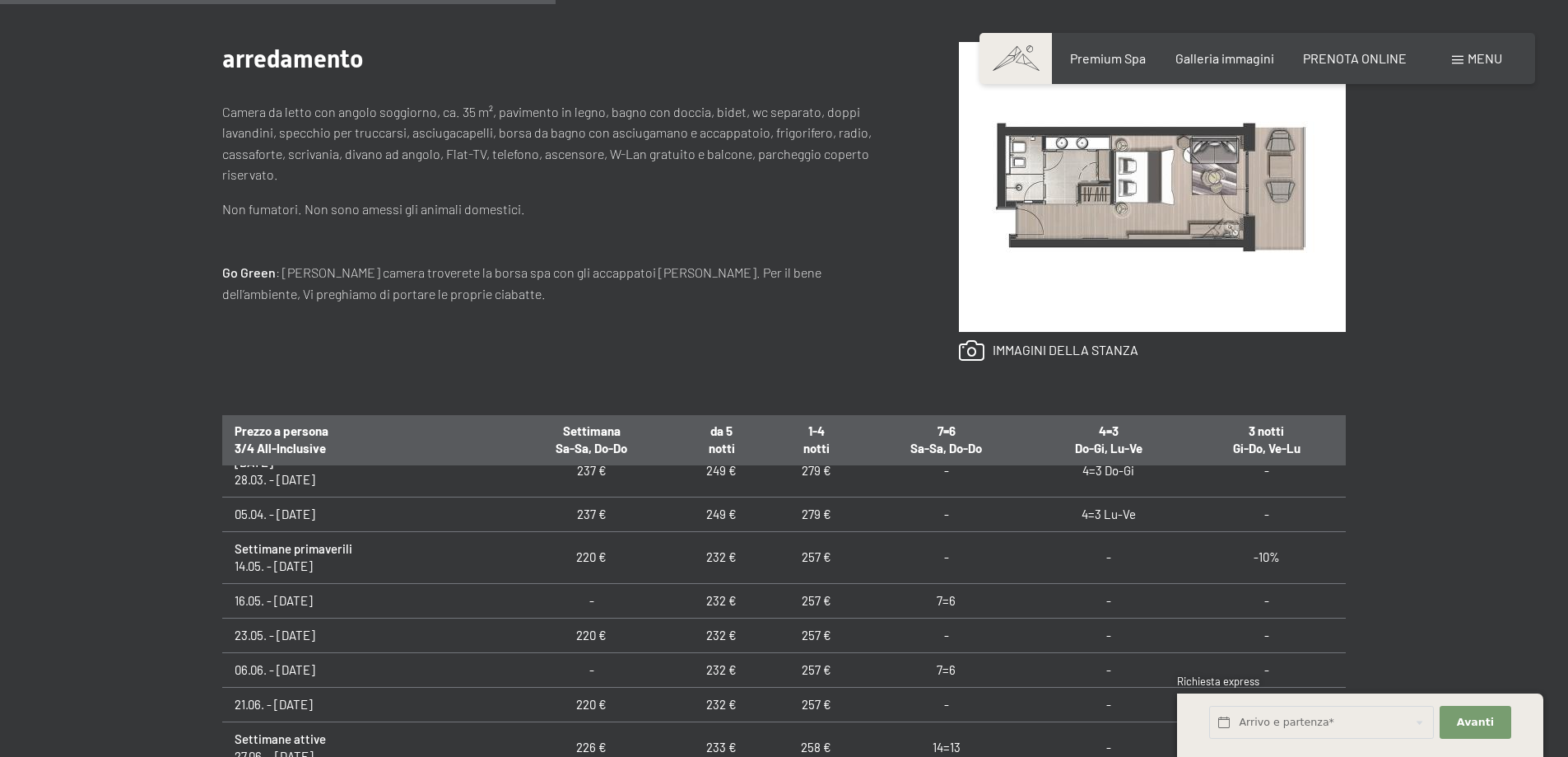
click at [302, 556] on td "Settimane primaverili 14.05. - [DATE]" at bounding box center [365, 557] width 287 height 52
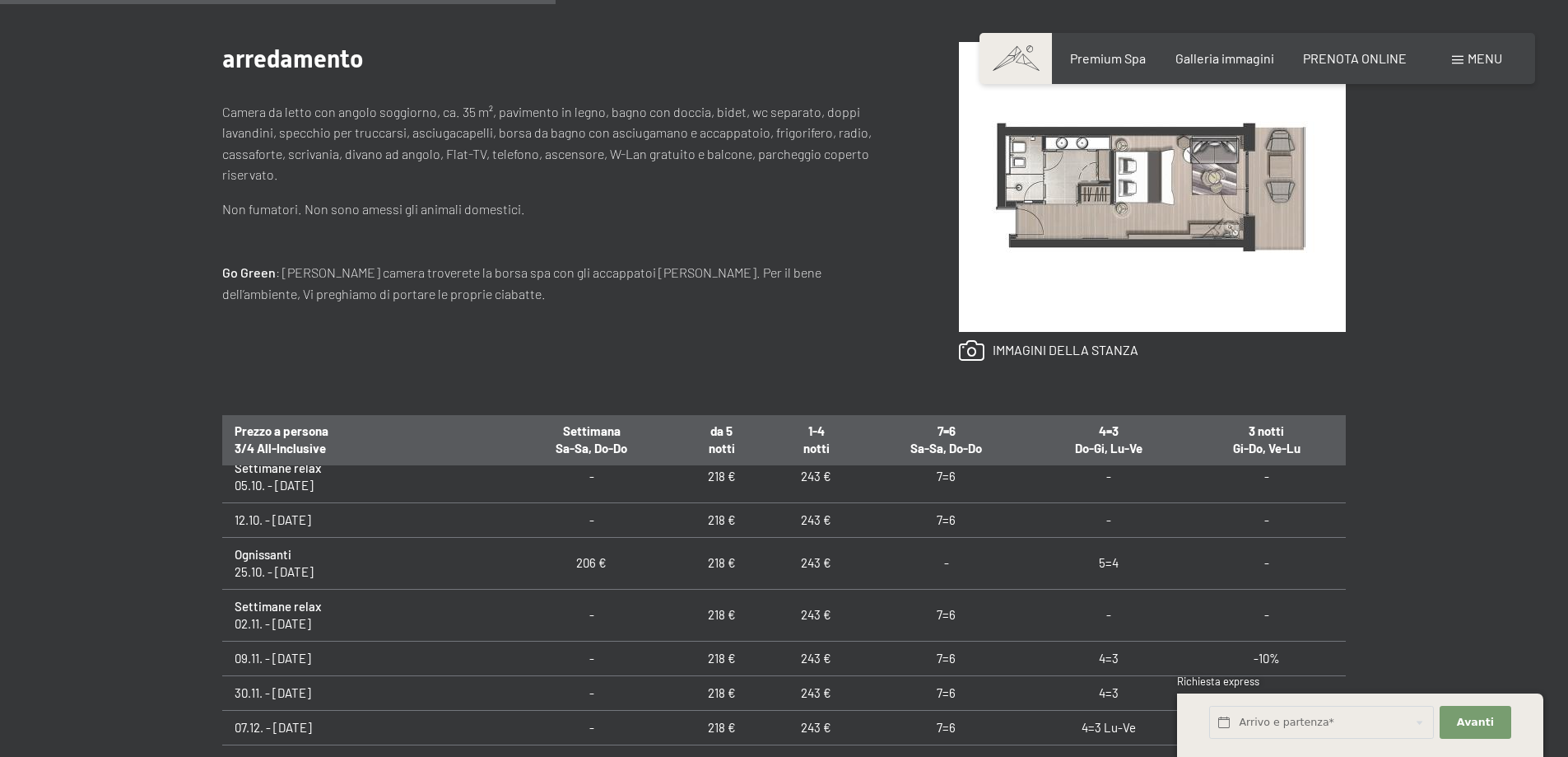
scroll to position [0, 0]
